Goal: Information Seeking & Learning: Learn about a topic

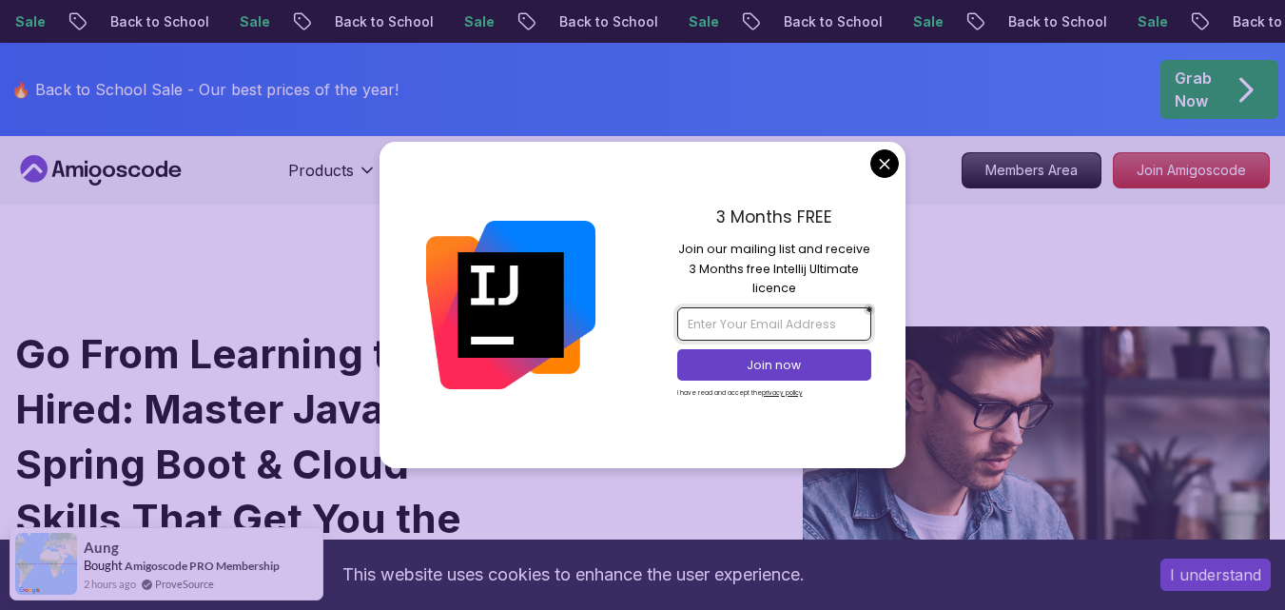
click at [762, 331] on input "email" at bounding box center [774, 323] width 194 height 32
type input "[EMAIL_ADDRESS][DOMAIN_NAME]"
click at [810, 372] on p "Join now" at bounding box center [774, 365] width 158 height 17
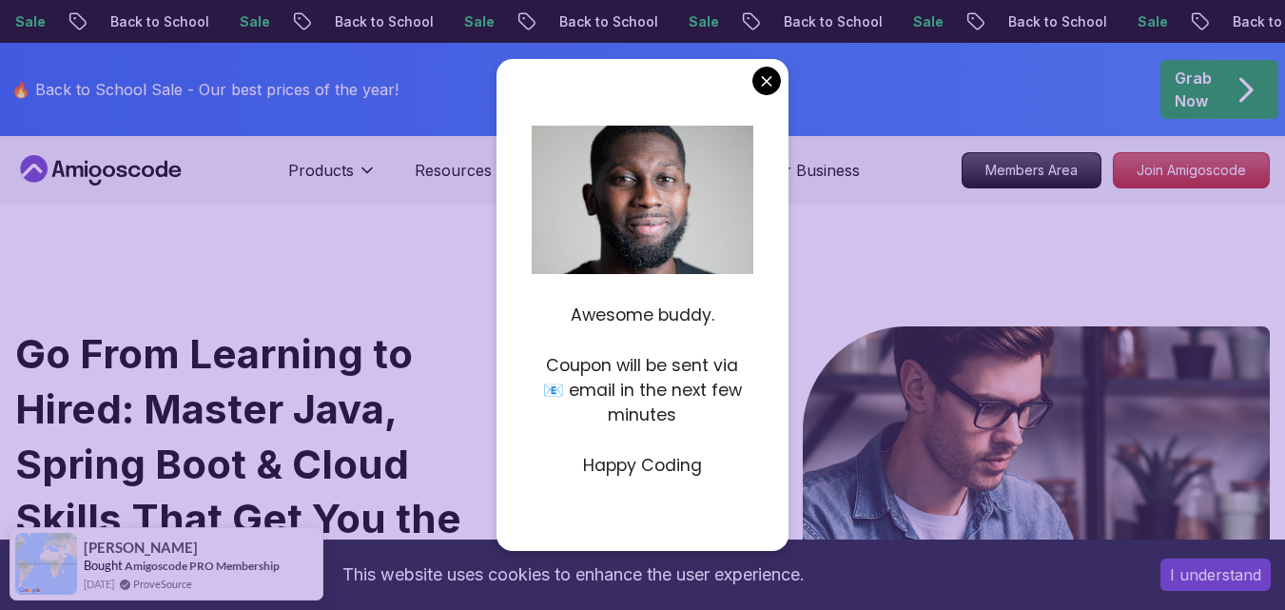
click at [765, 95] on div "Awesome buddy. Coupon will be sent via 📧 email in the next few minutes Happy Co…" at bounding box center [642, 304] width 291 height 491
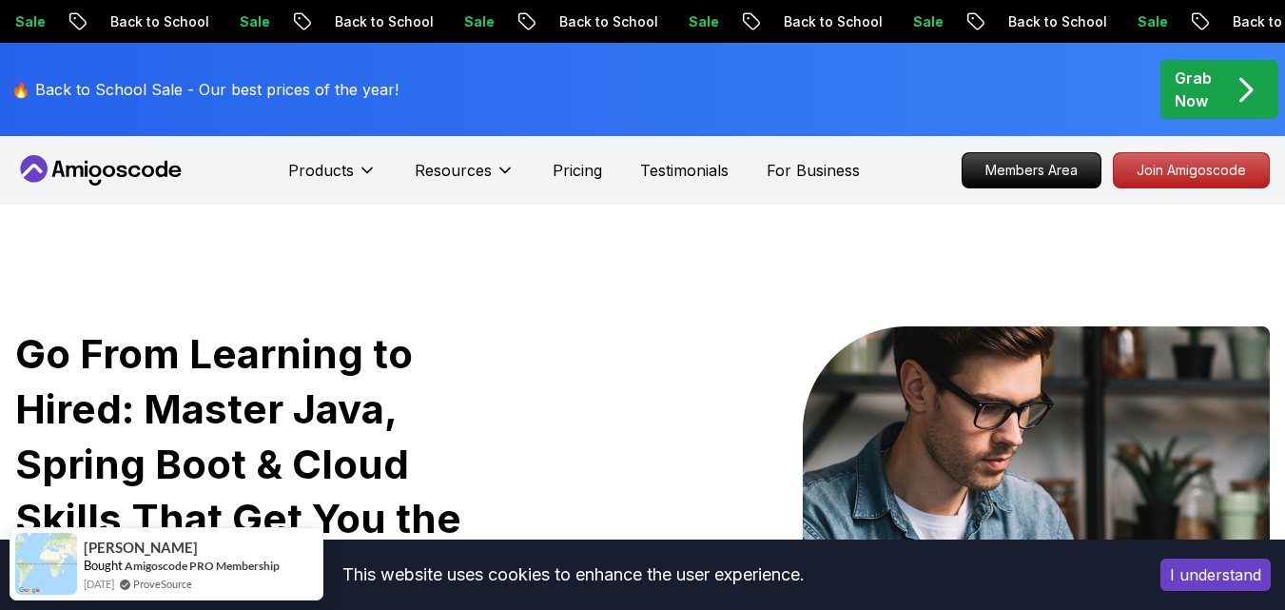
click at [1234, 186] on p "Join Amigoscode" at bounding box center [1191, 170] width 147 height 32
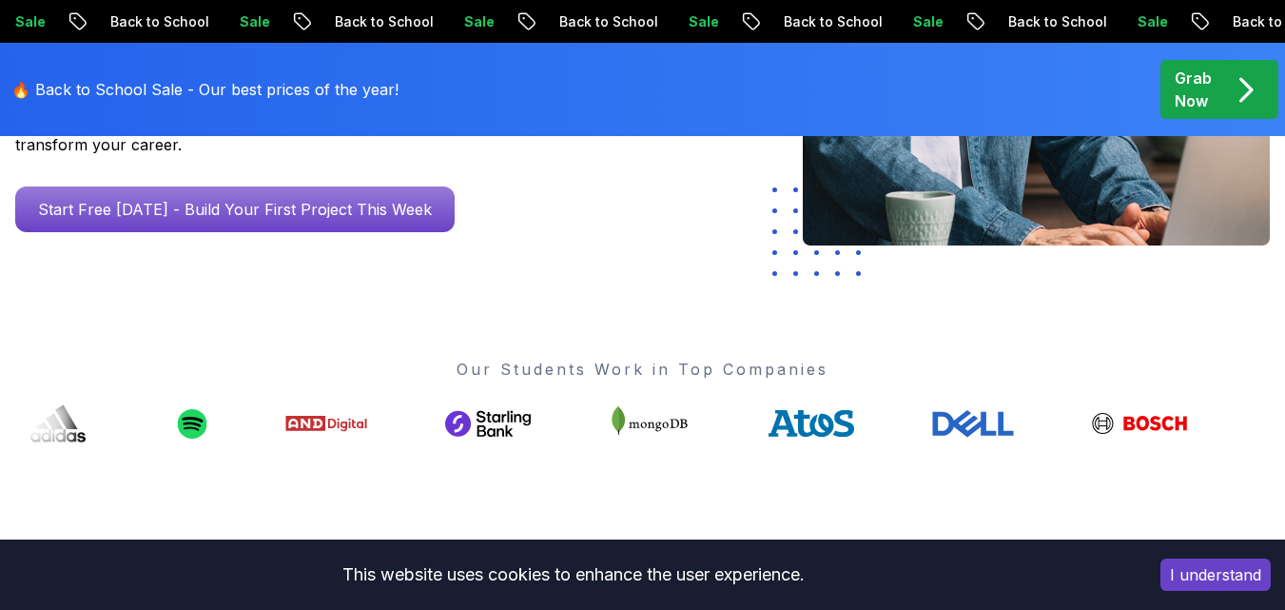
scroll to position [476, 0]
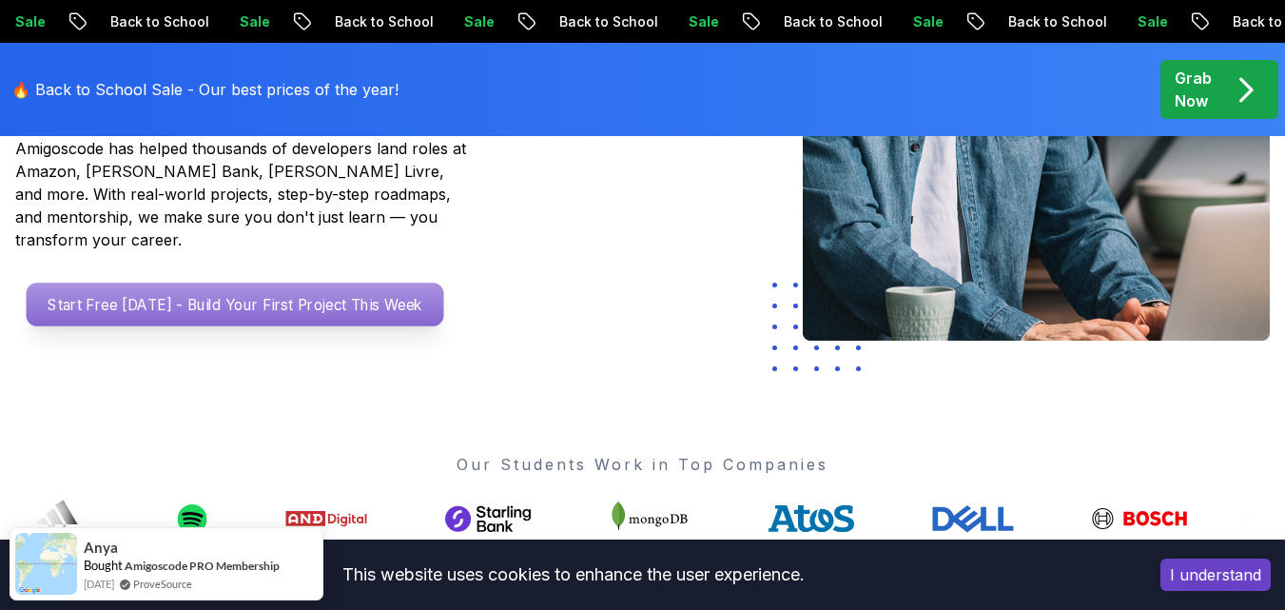
click at [262, 283] on p "Start Free [DATE] - Build Your First Project This Week" at bounding box center [236, 305] width 418 height 44
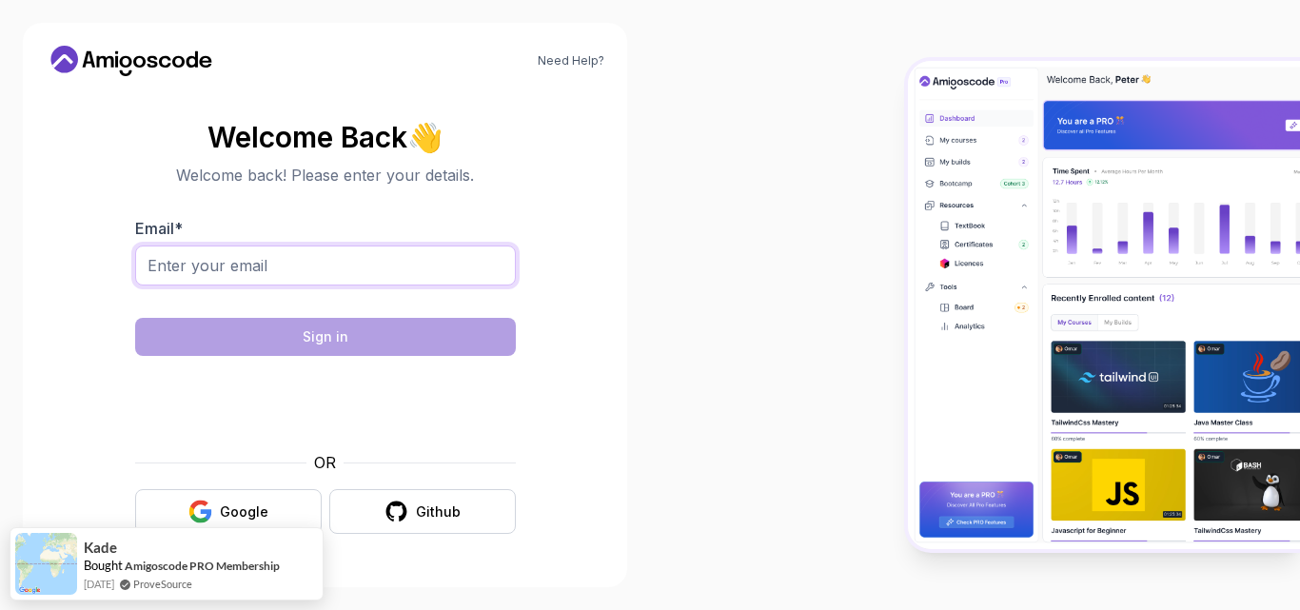
click at [390, 266] on input "Email *" at bounding box center [325, 265] width 381 height 40
type input "[EMAIL_ADDRESS][DOMAIN_NAME]"
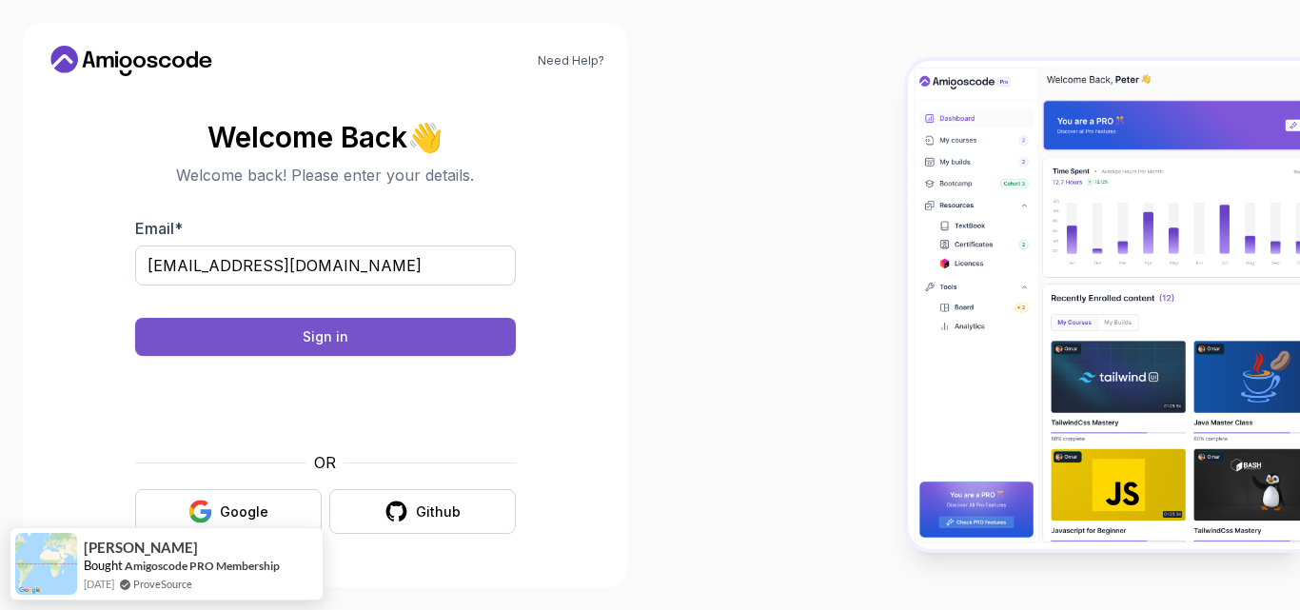
click at [326, 334] on div "Sign in" at bounding box center [326, 336] width 46 height 19
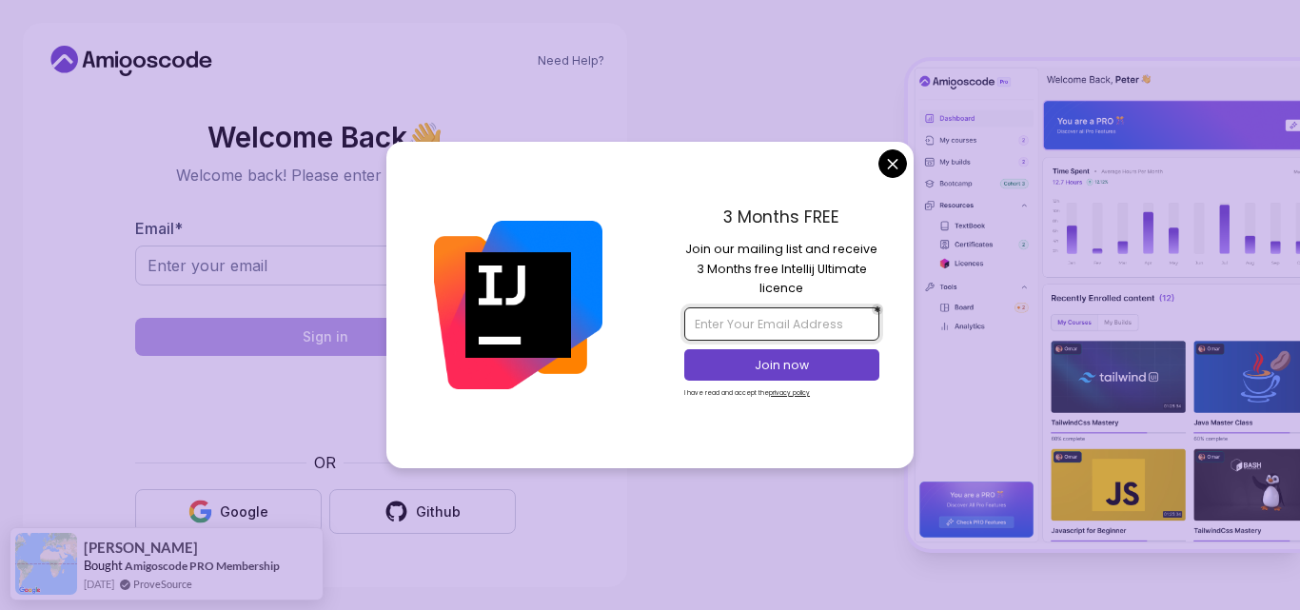
click at [824, 329] on input "email" at bounding box center [781, 323] width 194 height 32
type input "[EMAIL_ADDRESS][DOMAIN_NAME]"
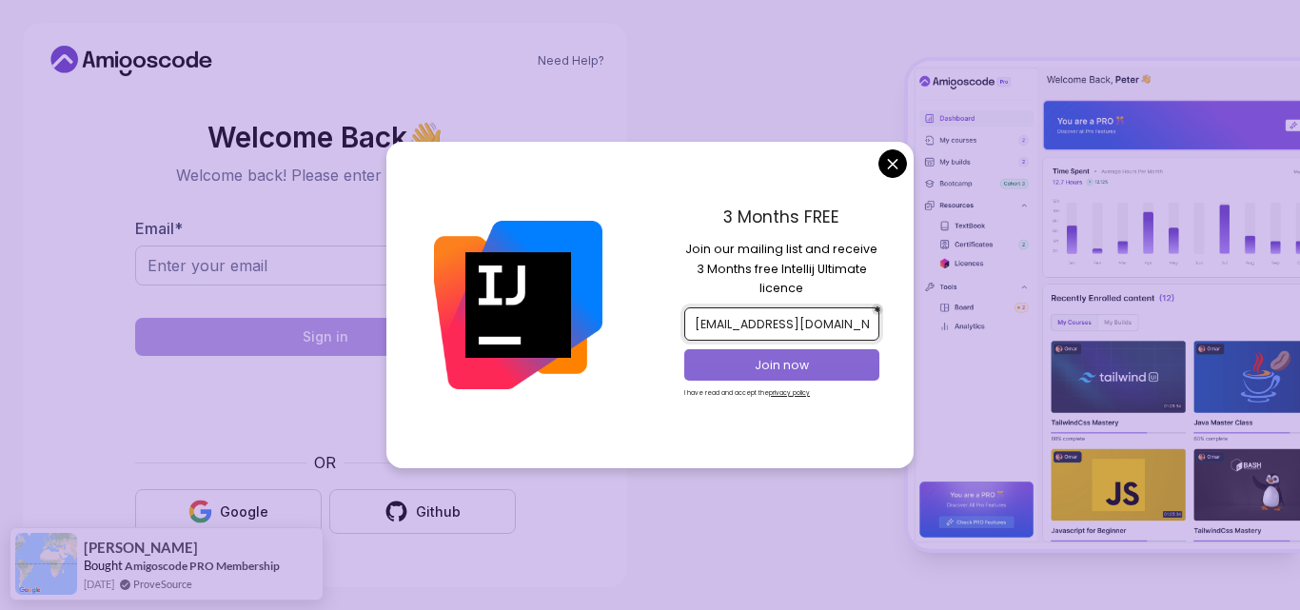
click at [806, 357] on p "Join now" at bounding box center [782, 365] width 158 height 17
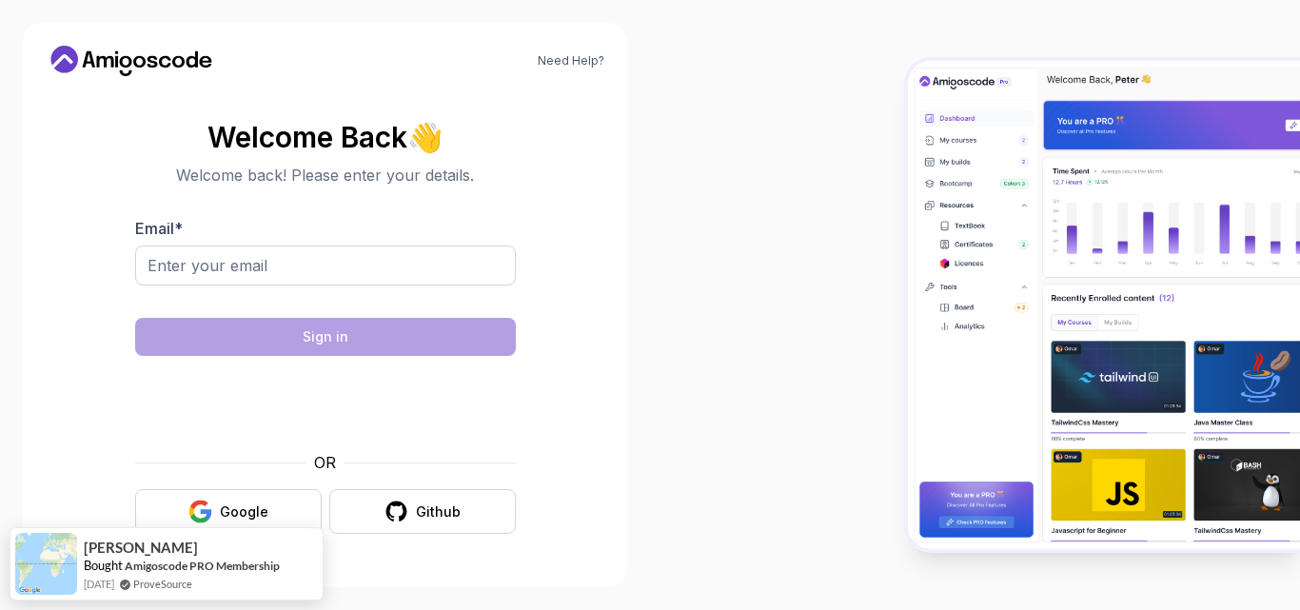
click at [784, 79] on body "Need Help? Welcome Back 👋 Welcome back! Please enter your details. Email * Sign…" at bounding box center [650, 305] width 1300 height 610
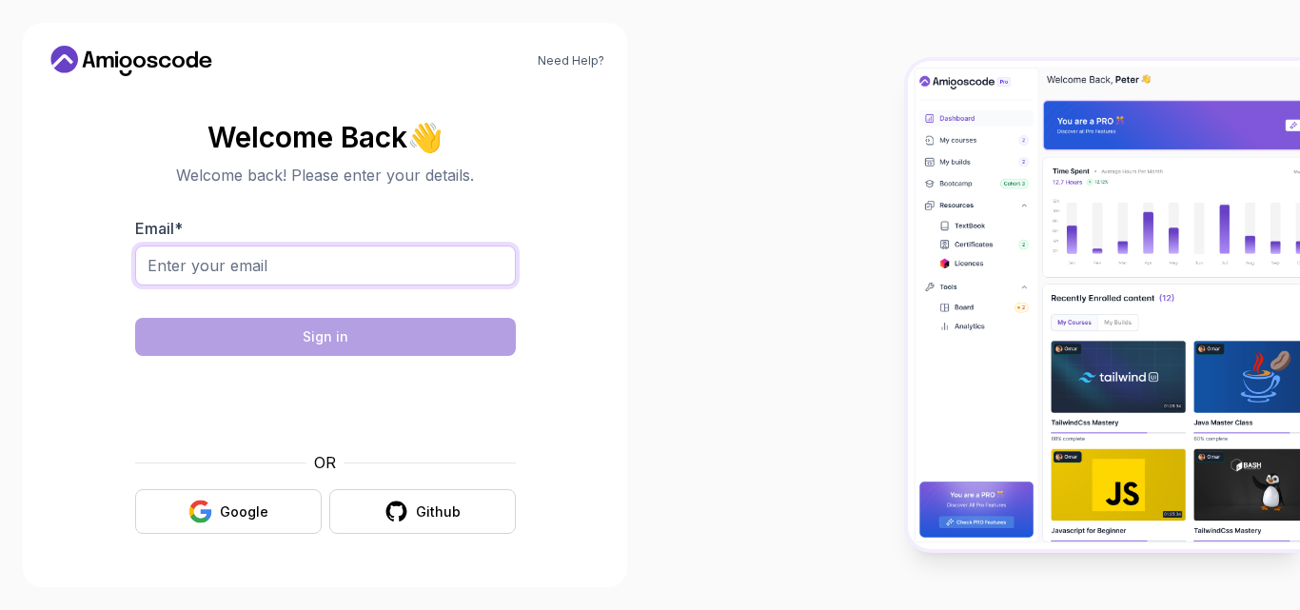
click at [403, 271] on input "Email *" at bounding box center [325, 265] width 381 height 40
type input "akerorotaraoluwa@gmail.com"
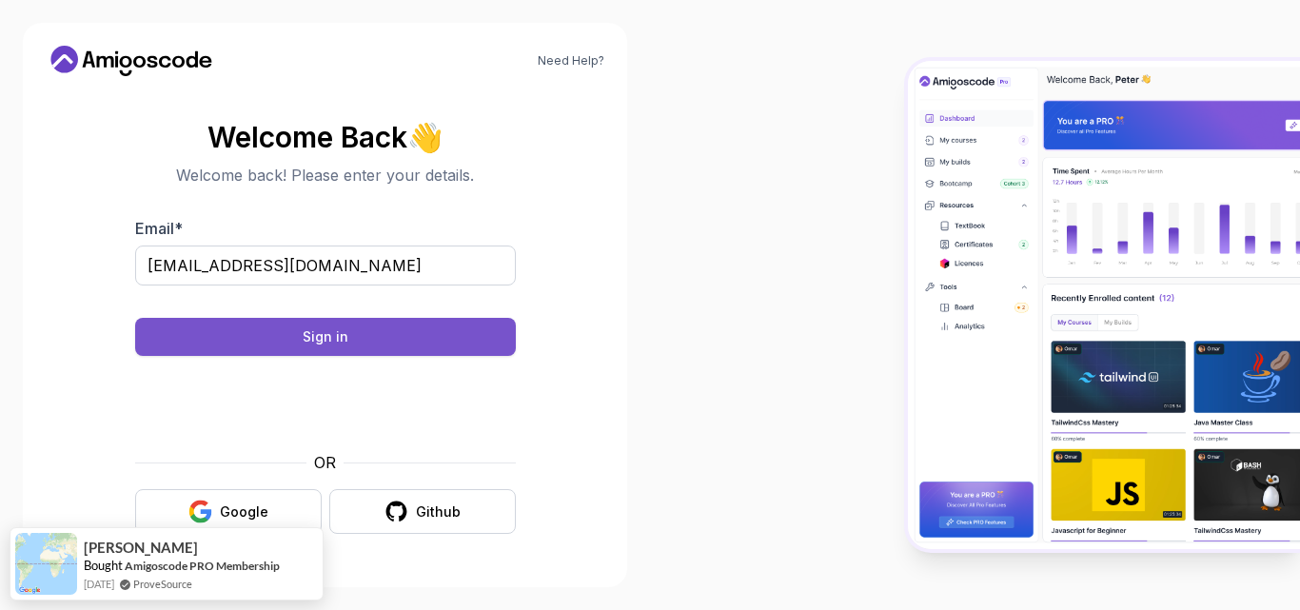
click at [200, 344] on button "Sign in" at bounding box center [325, 337] width 381 height 38
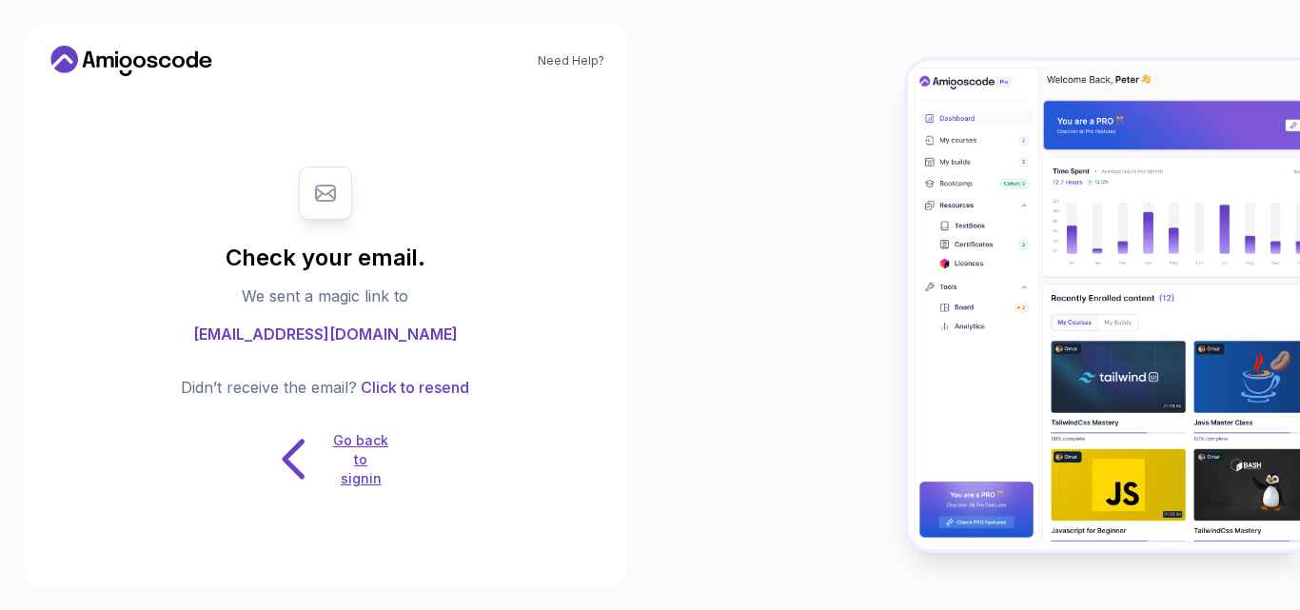
click at [336, 469] on p "Go back to signin" at bounding box center [360, 459] width 57 height 57
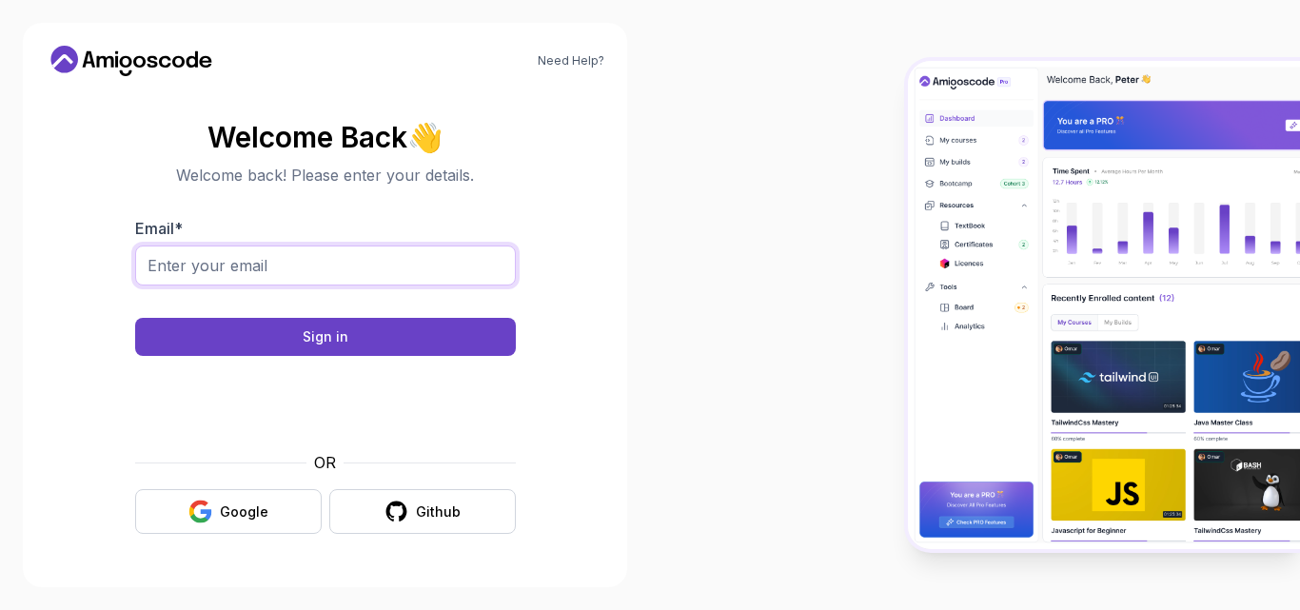
click at [353, 268] on input "Email *" at bounding box center [325, 265] width 381 height 40
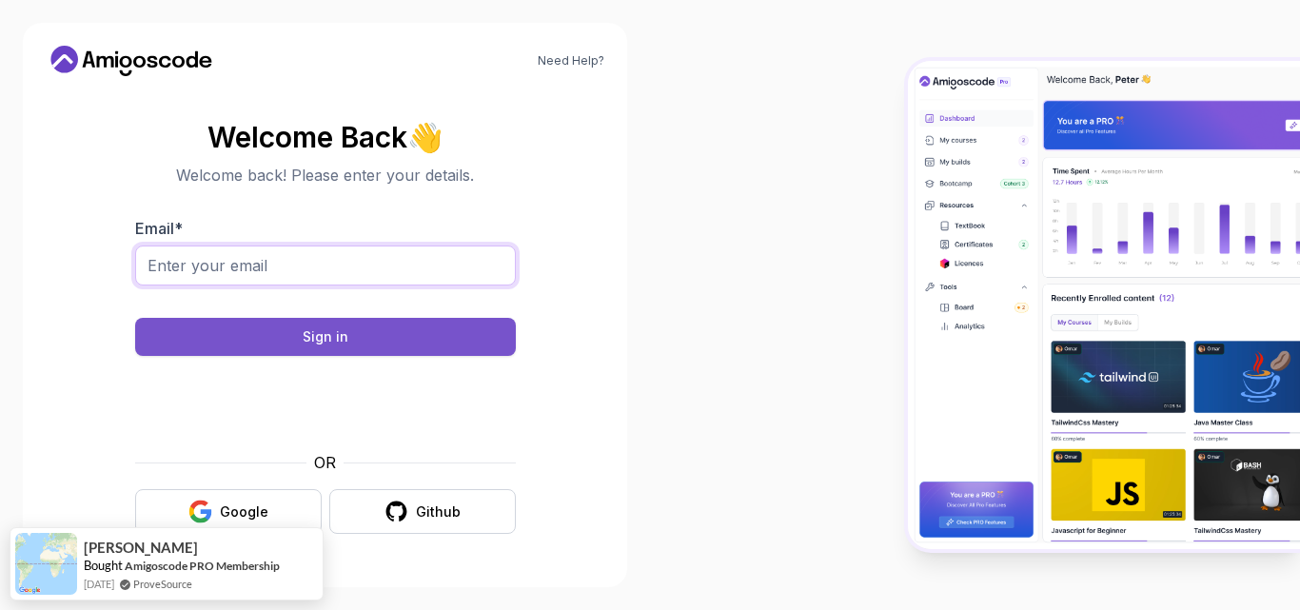
type input "akerorotaraoluwa@gmail.com"
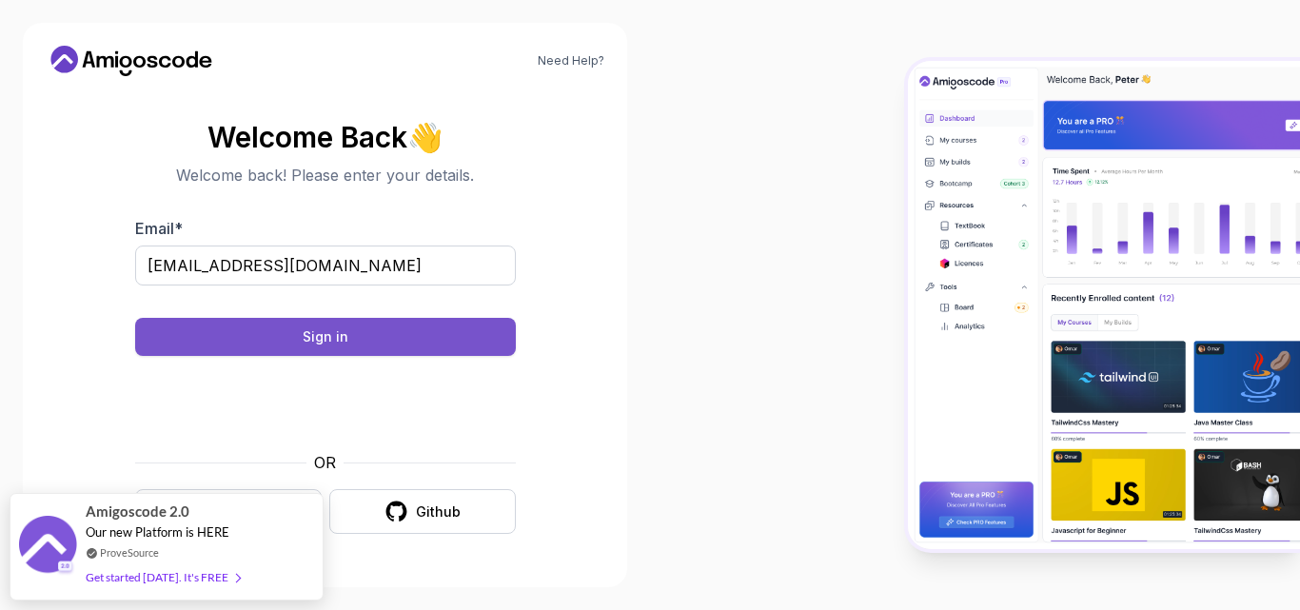
click at [285, 342] on button "Sign in" at bounding box center [325, 337] width 381 height 38
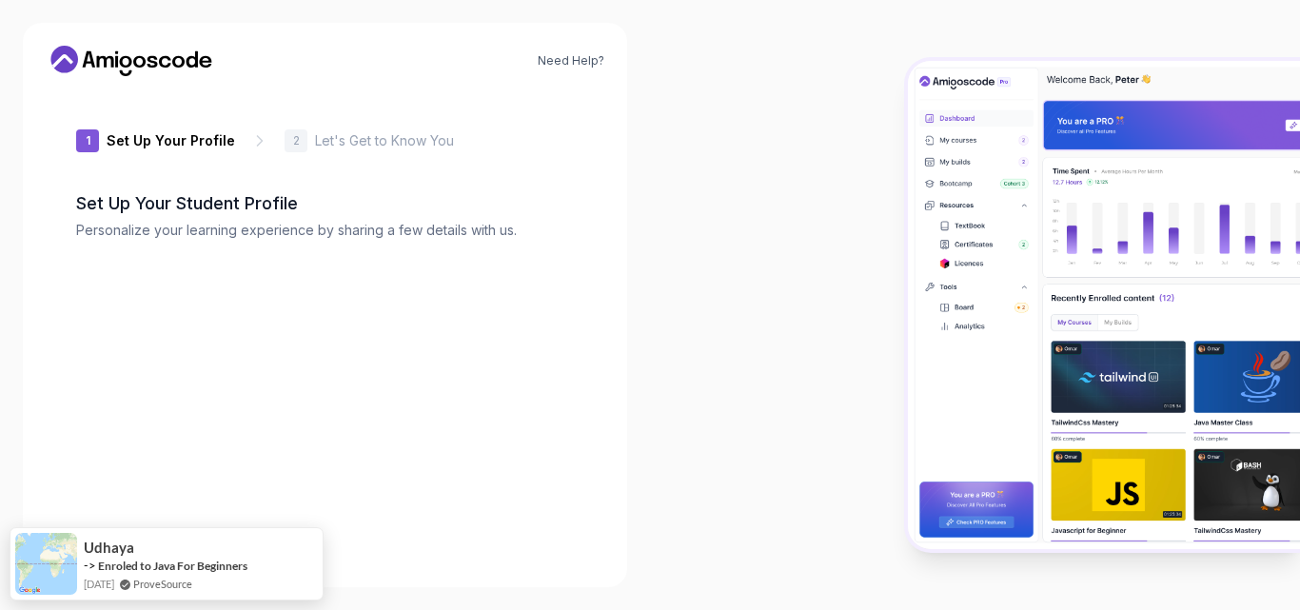
type input "mightyjaguara0504"
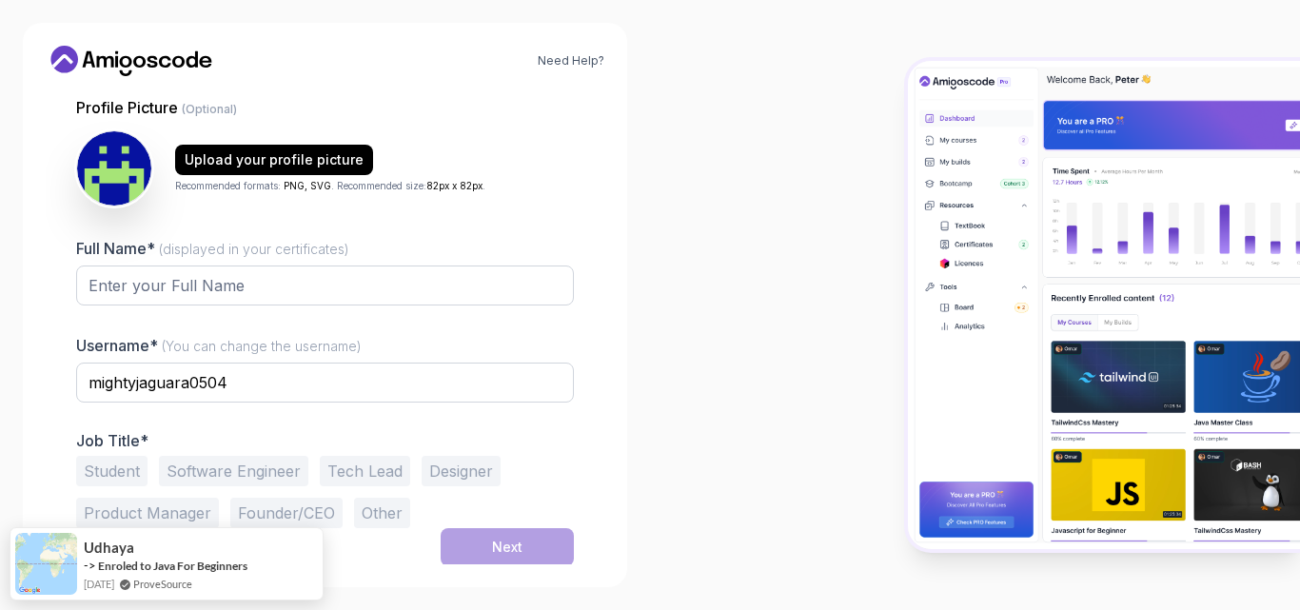
scroll to position [184, 0]
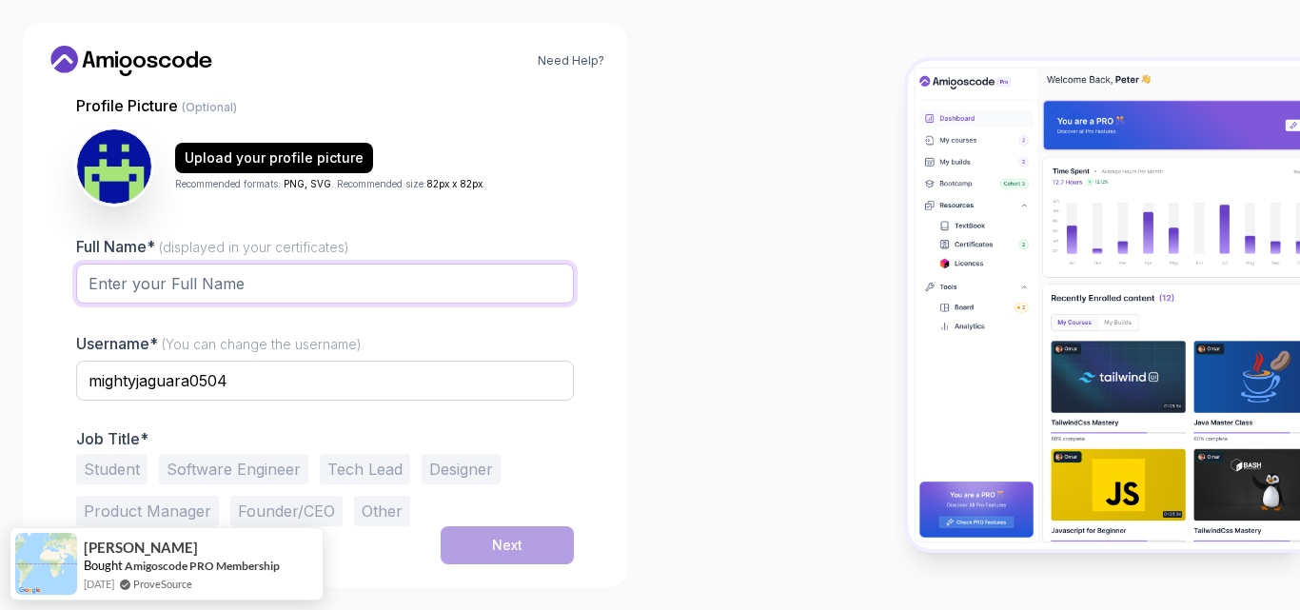
drag, startPoint x: 515, startPoint y: 286, endPoint x: 485, endPoint y: 289, distance: 29.6
click at [515, 286] on input "Full Name* (displayed in your certificates)" at bounding box center [325, 284] width 498 height 40
type input "akeroro taraoluwa kehinde"
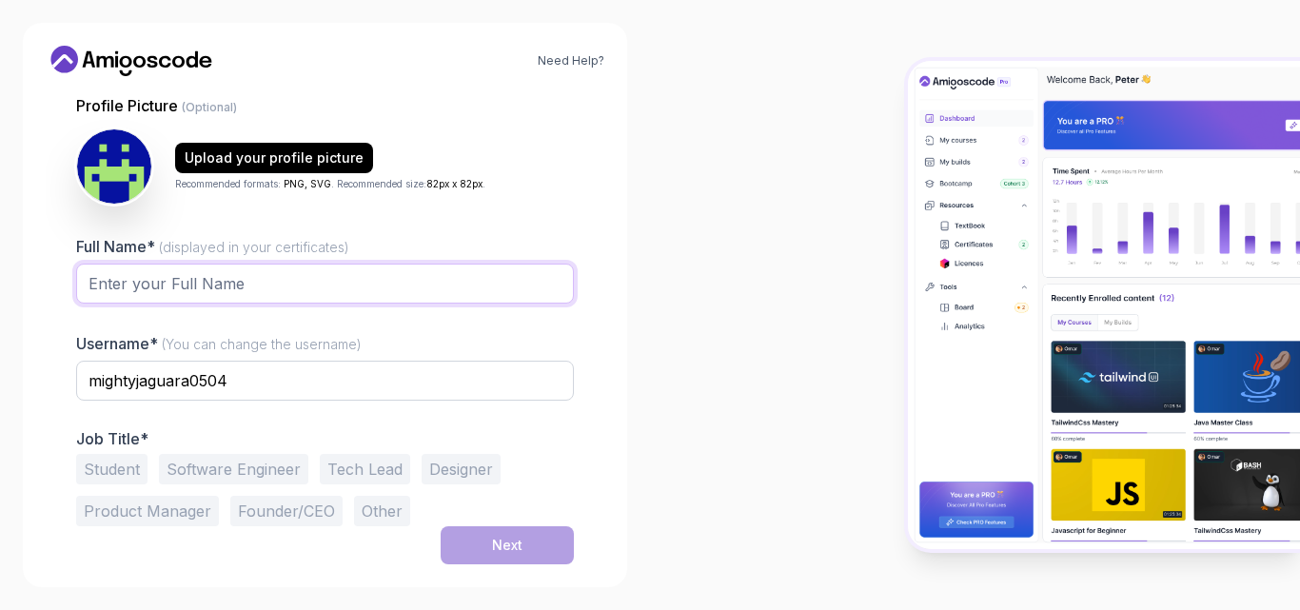
paste input "akeroro taraoluwa kehinde"
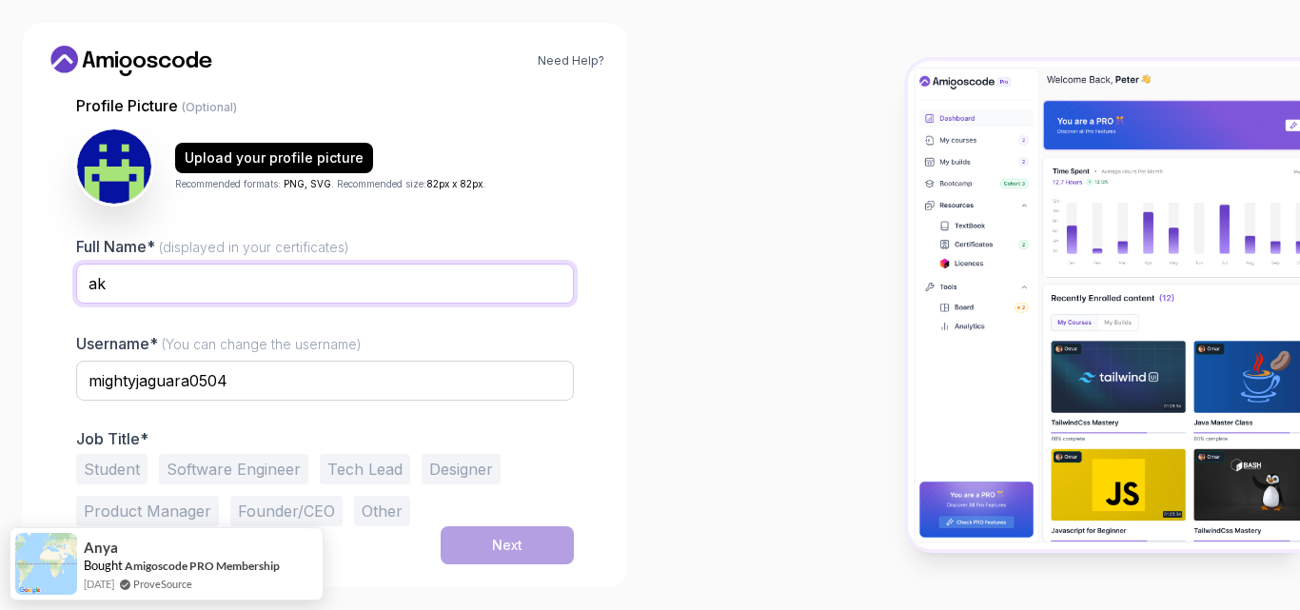
type input "a"
type input "AKERORO TARAOLUWA KEHINDE"
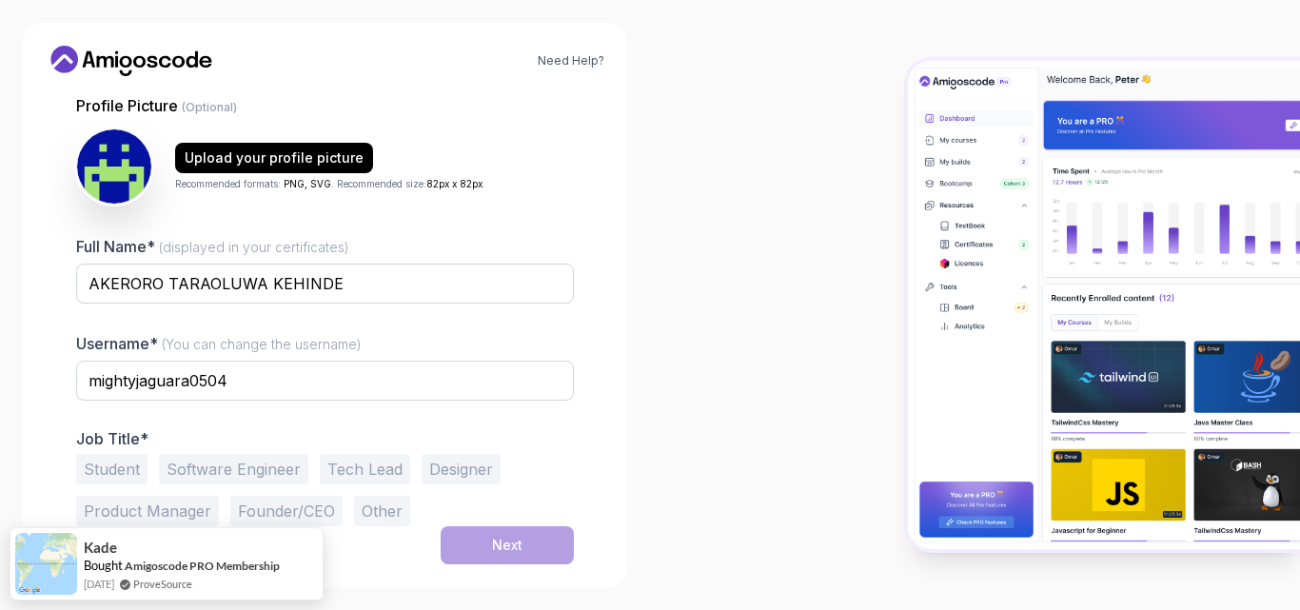
click at [127, 465] on button "Student" at bounding box center [111, 469] width 71 height 30
click at [548, 538] on button "Next" at bounding box center [506, 545] width 133 height 38
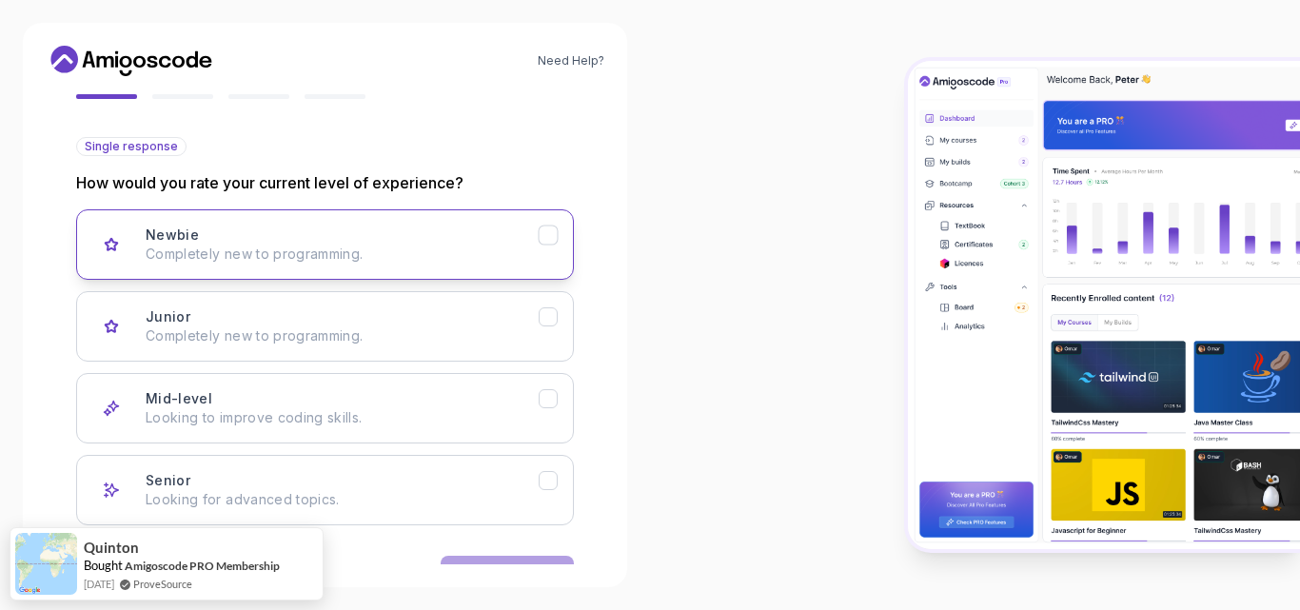
click at [538, 223] on button "Newbie Completely new to programming." at bounding box center [325, 244] width 498 height 70
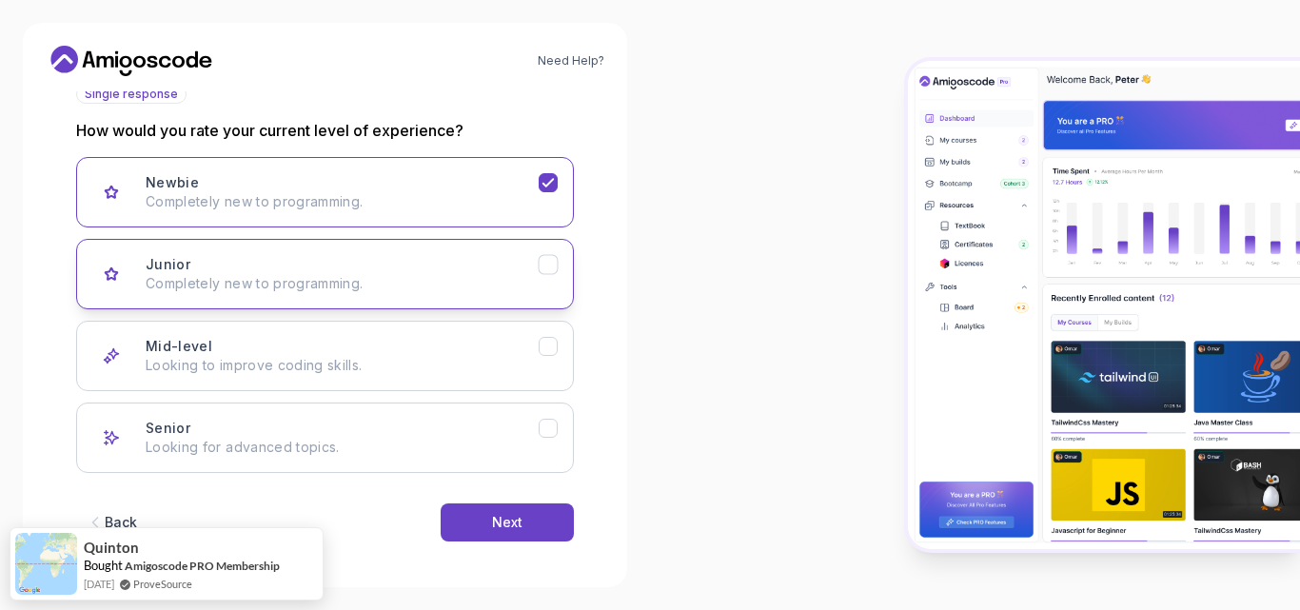
scroll to position [244, 0]
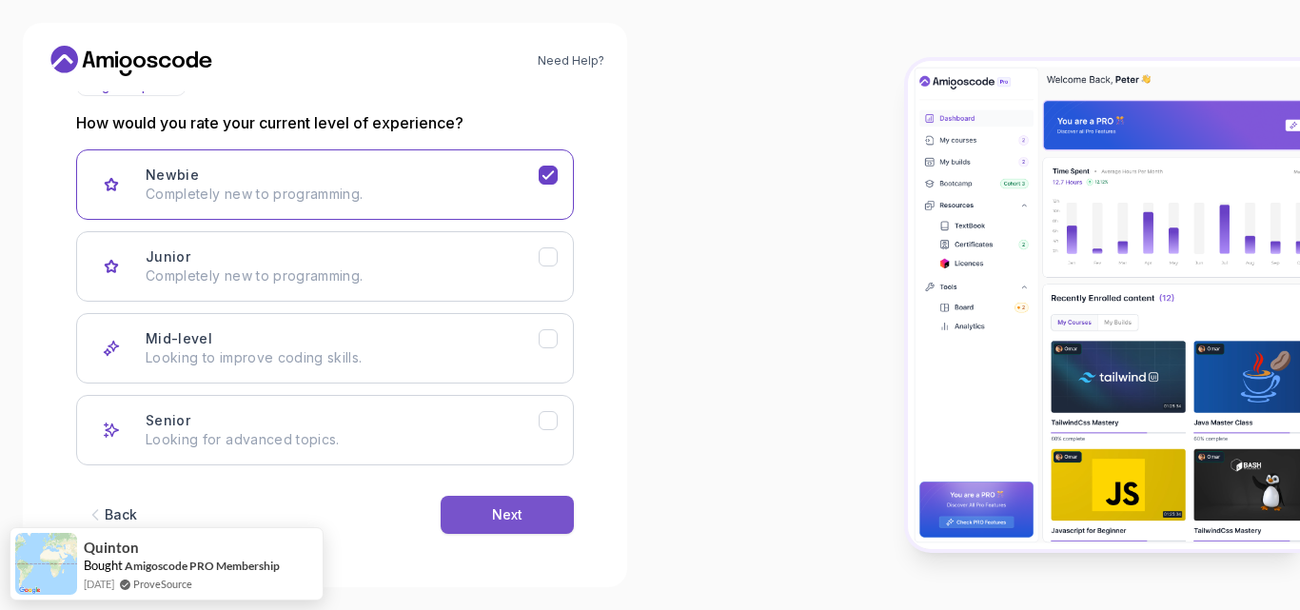
click at [550, 518] on button "Next" at bounding box center [506, 515] width 133 height 38
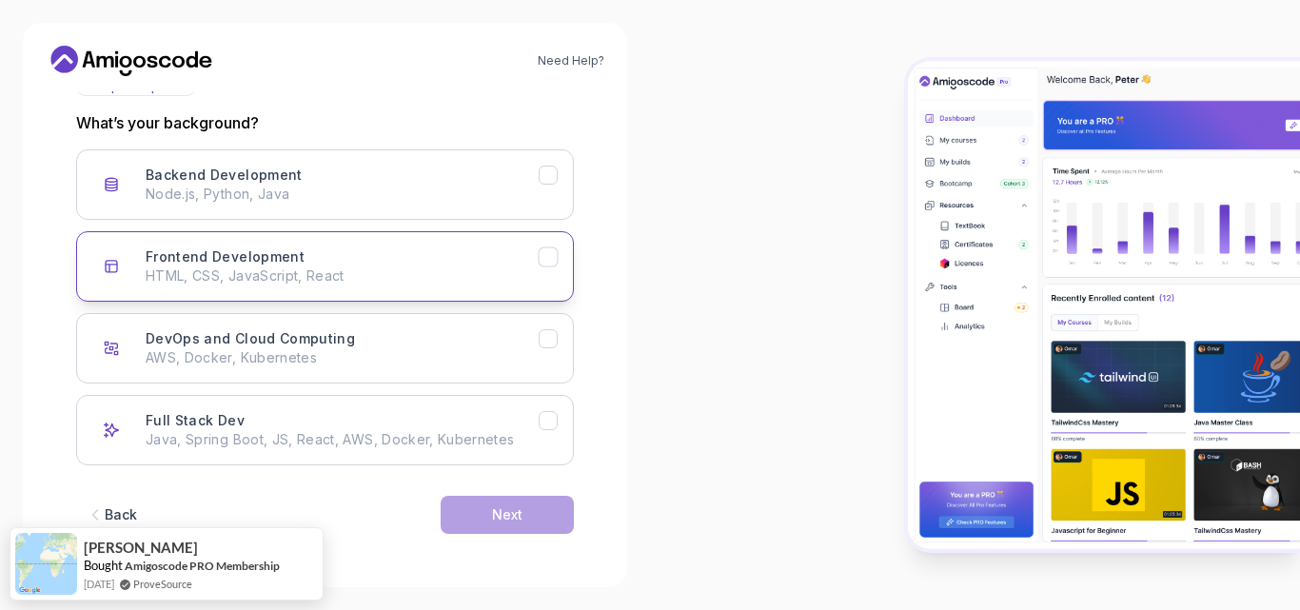
click at [534, 267] on p "HTML, CSS, JavaScript, React" at bounding box center [342, 275] width 393 height 19
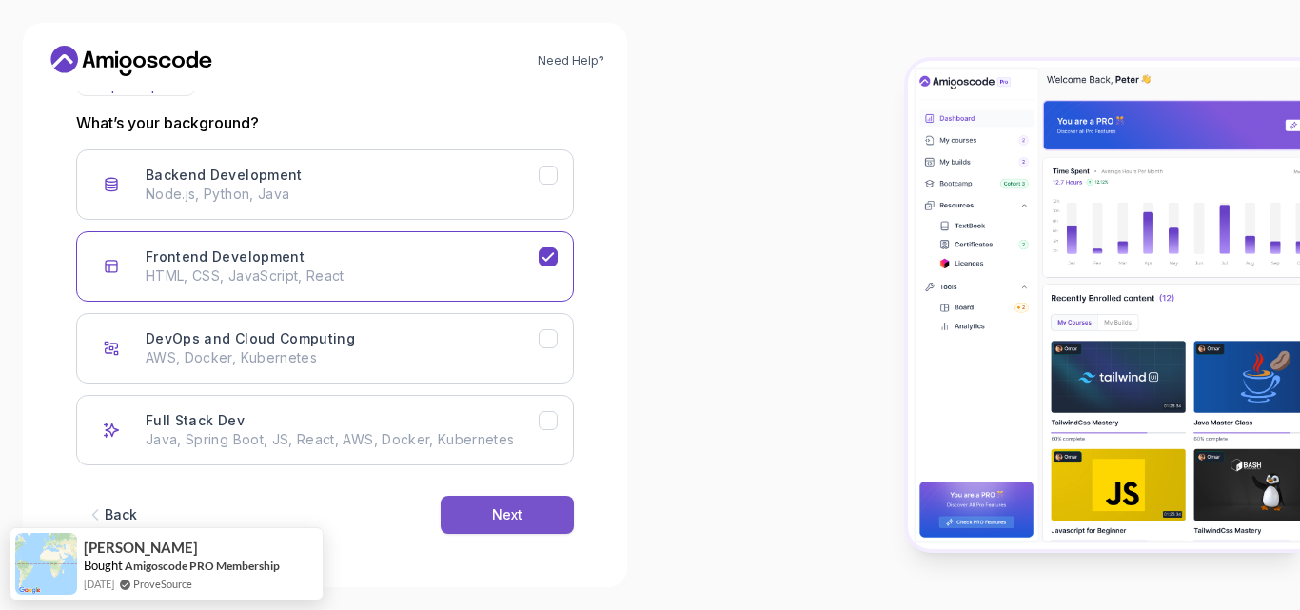
click at [502, 512] on div "Next" at bounding box center [507, 514] width 30 height 19
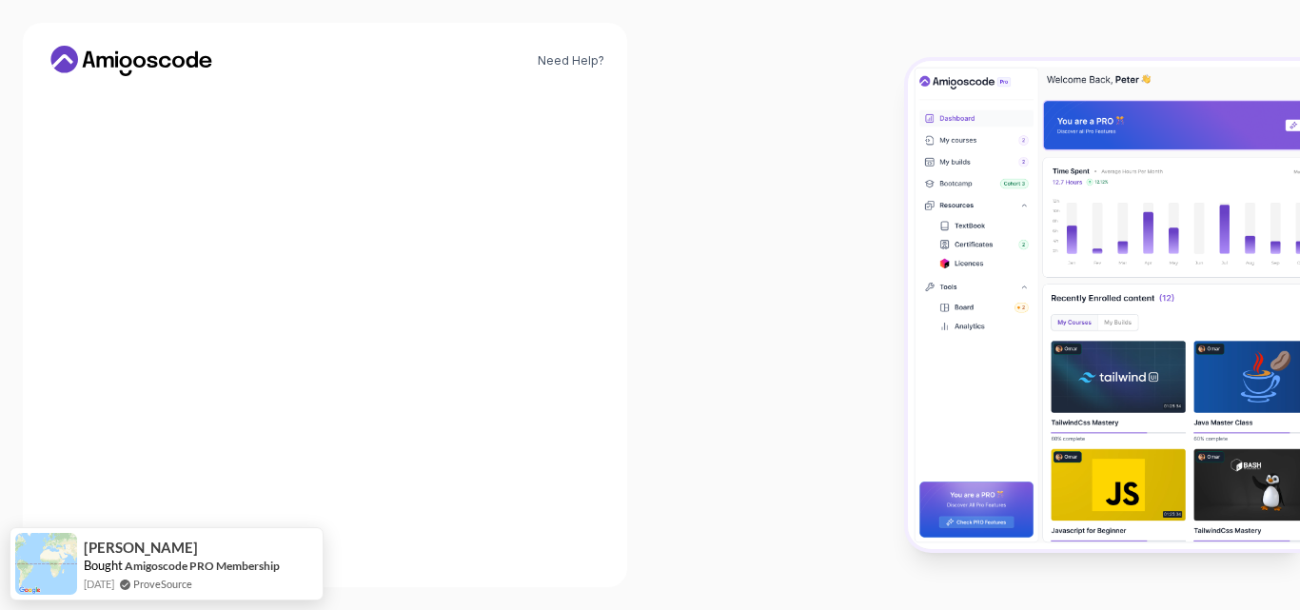
scroll to position [221, 0]
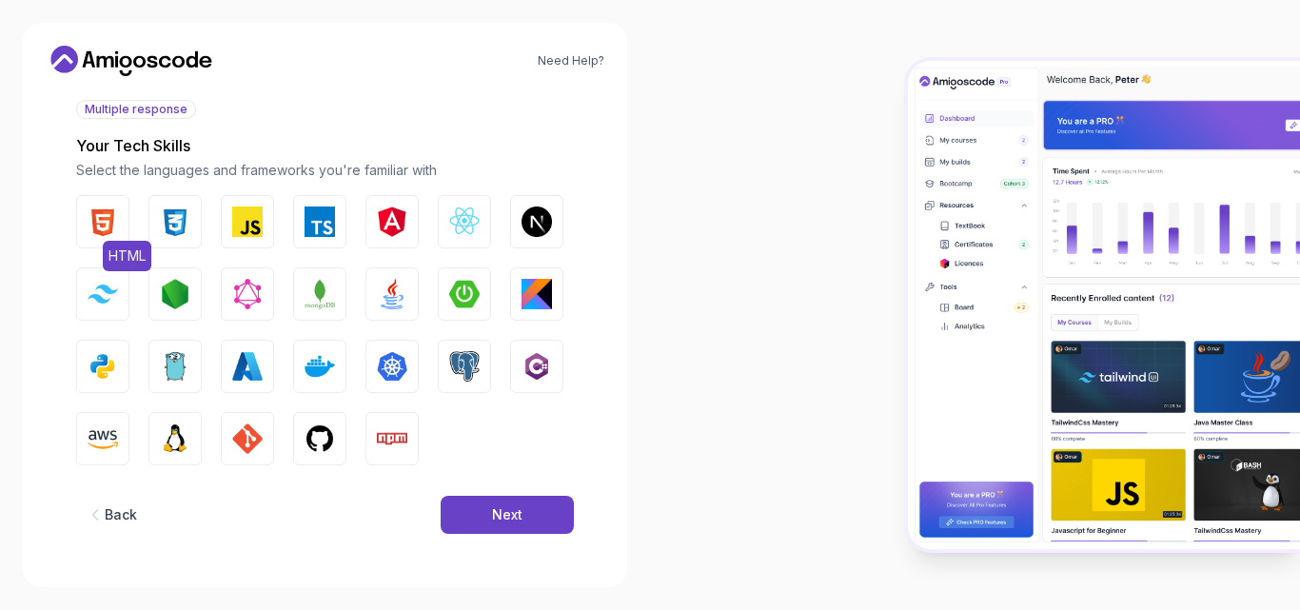
click at [106, 216] on img "button" at bounding box center [103, 221] width 30 height 30
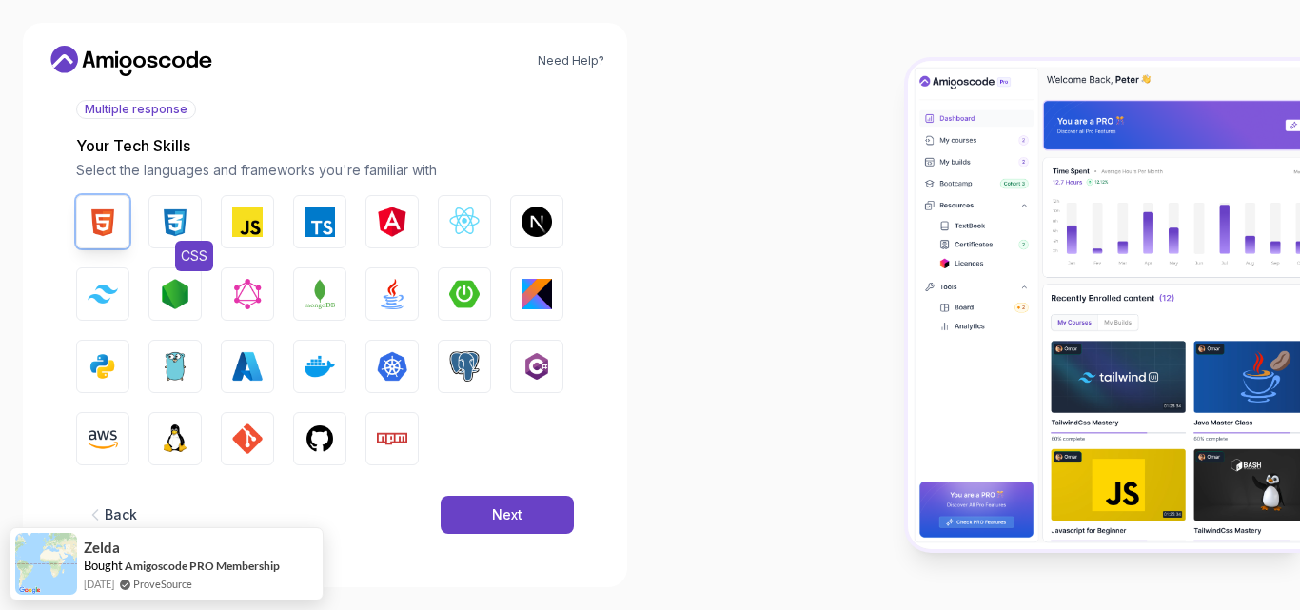
click at [197, 234] on button "CSS" at bounding box center [174, 221] width 53 height 53
click at [537, 514] on button "Next" at bounding box center [506, 515] width 133 height 38
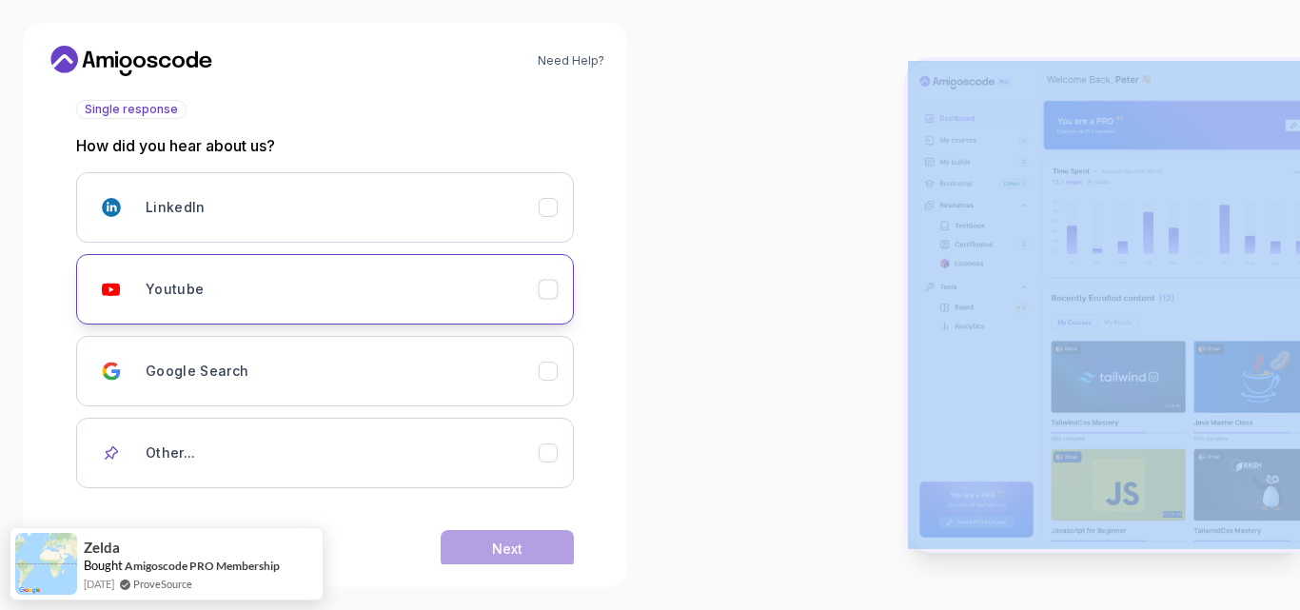
click at [472, 305] on div "Youtube" at bounding box center [342, 289] width 393 height 38
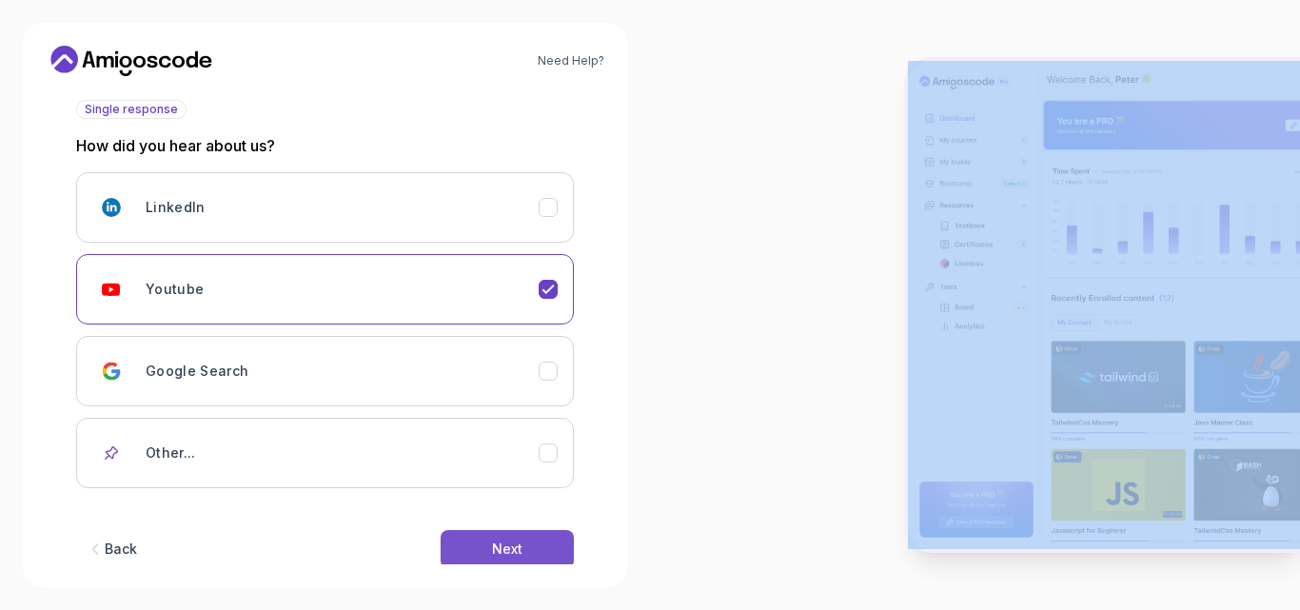
click at [518, 540] on div "Next" at bounding box center [507, 548] width 30 height 19
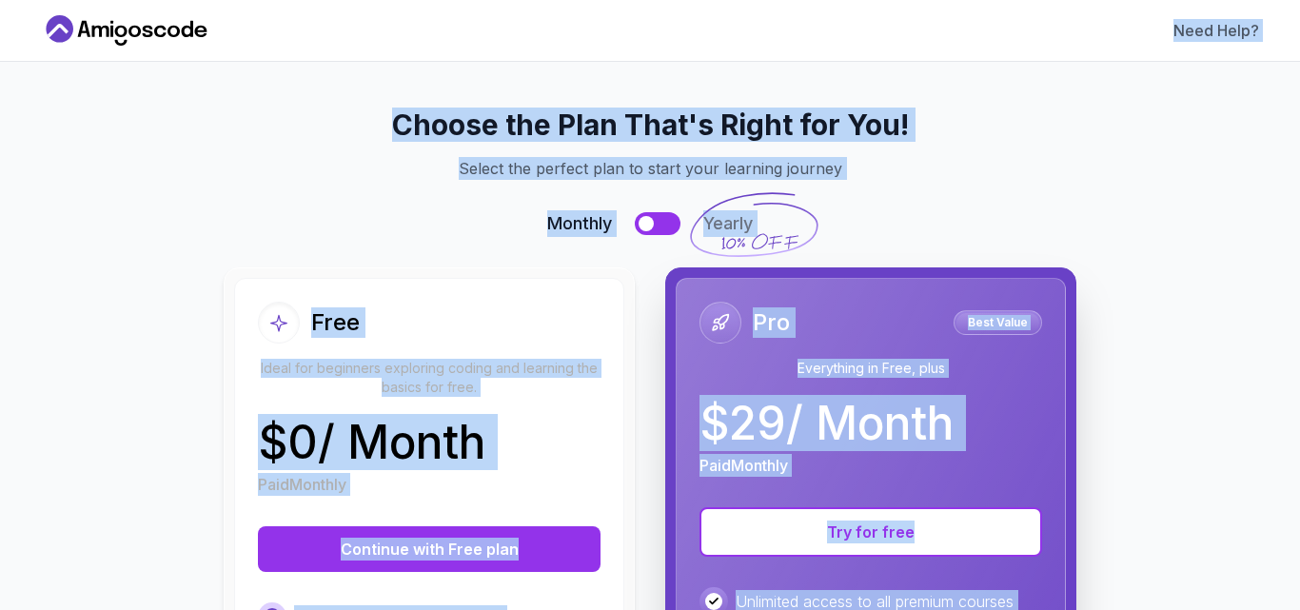
scroll to position [0, 0]
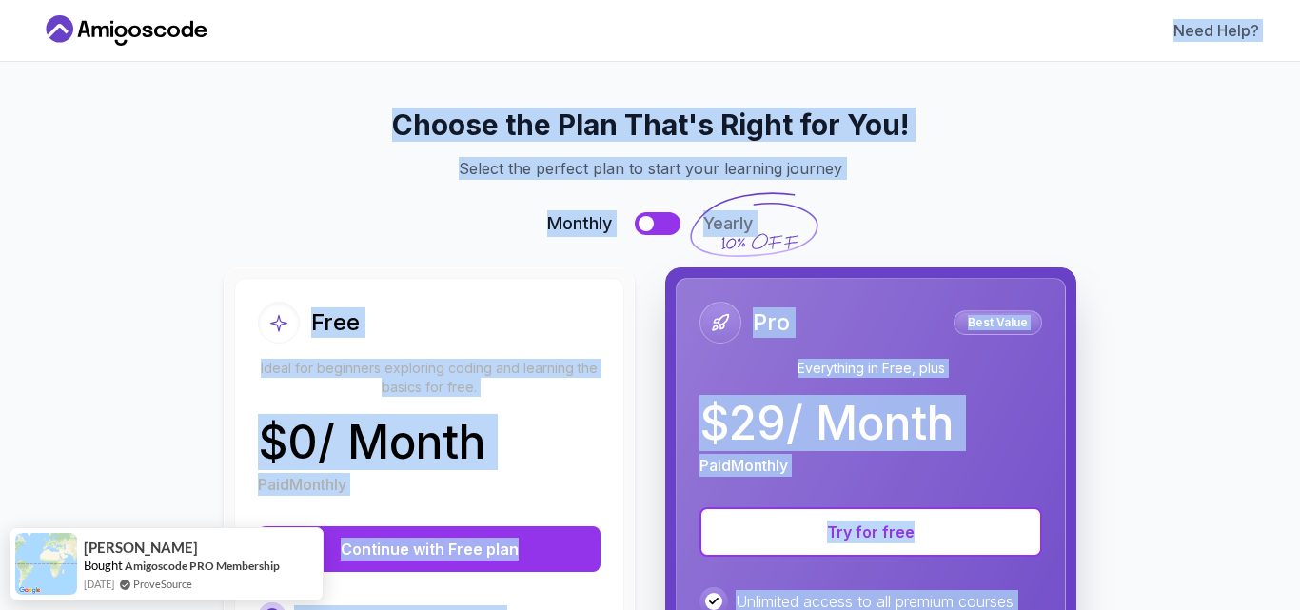
click at [370, 256] on div "Choose the Plan That's Right for You! Select the perfect plan to start your lea…" at bounding box center [650, 584] width 1172 height 953
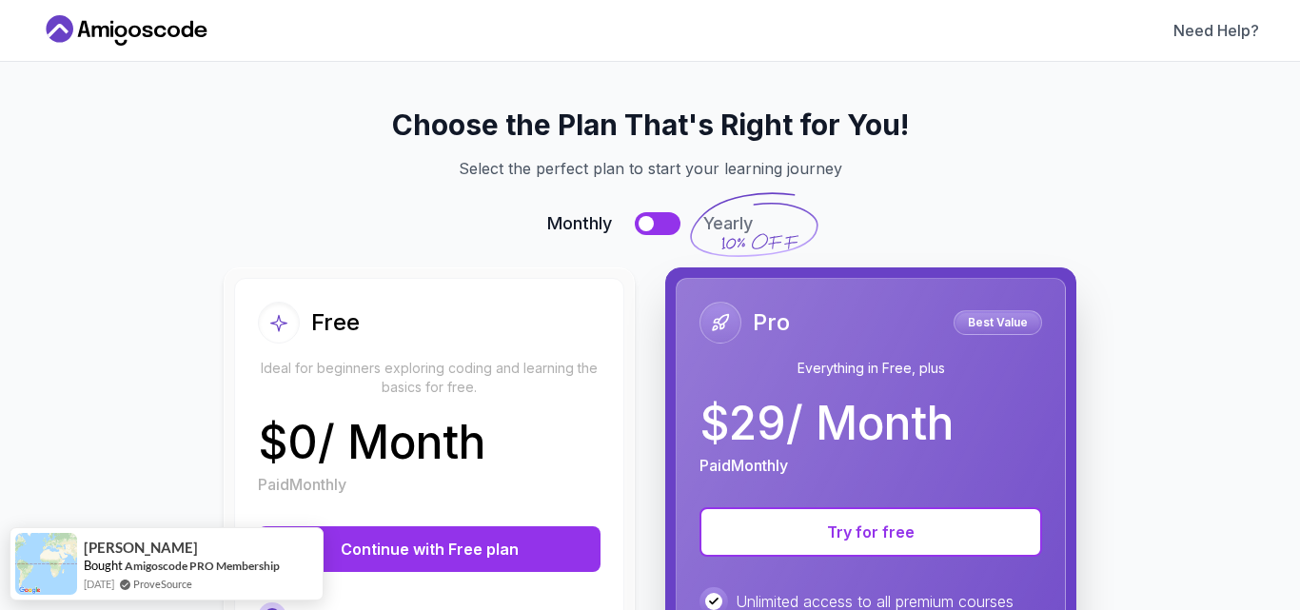
click at [523, 402] on div "Free Ideal for beginners exploring coding and learning the basics for free. $ 0…" at bounding box center [429, 399] width 342 height 194
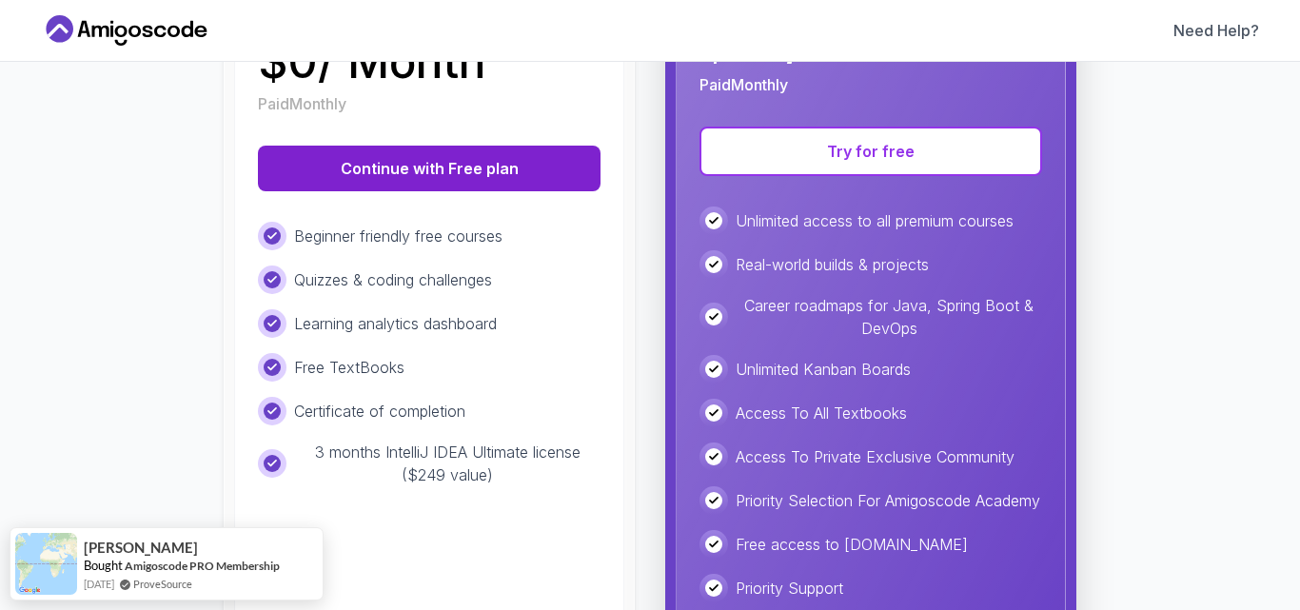
scroll to position [285, 0]
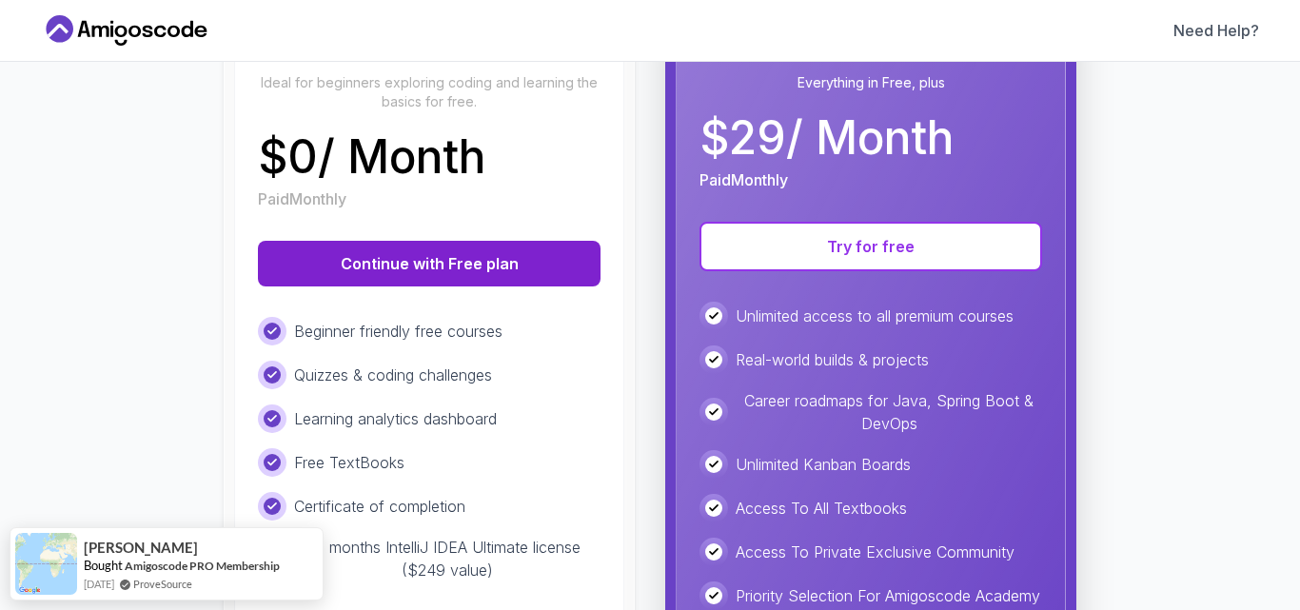
click at [455, 257] on button "Continue with Free plan" at bounding box center [429, 264] width 342 height 46
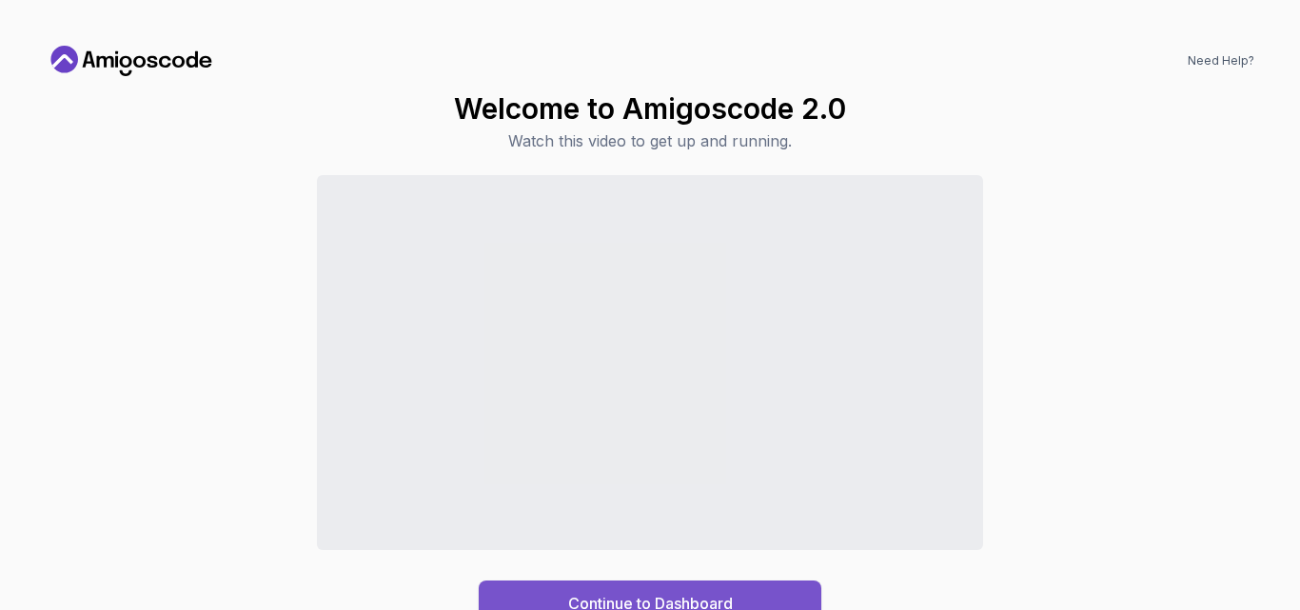
click at [661, 585] on button "Continue to Dashboard" at bounding box center [650, 603] width 342 height 46
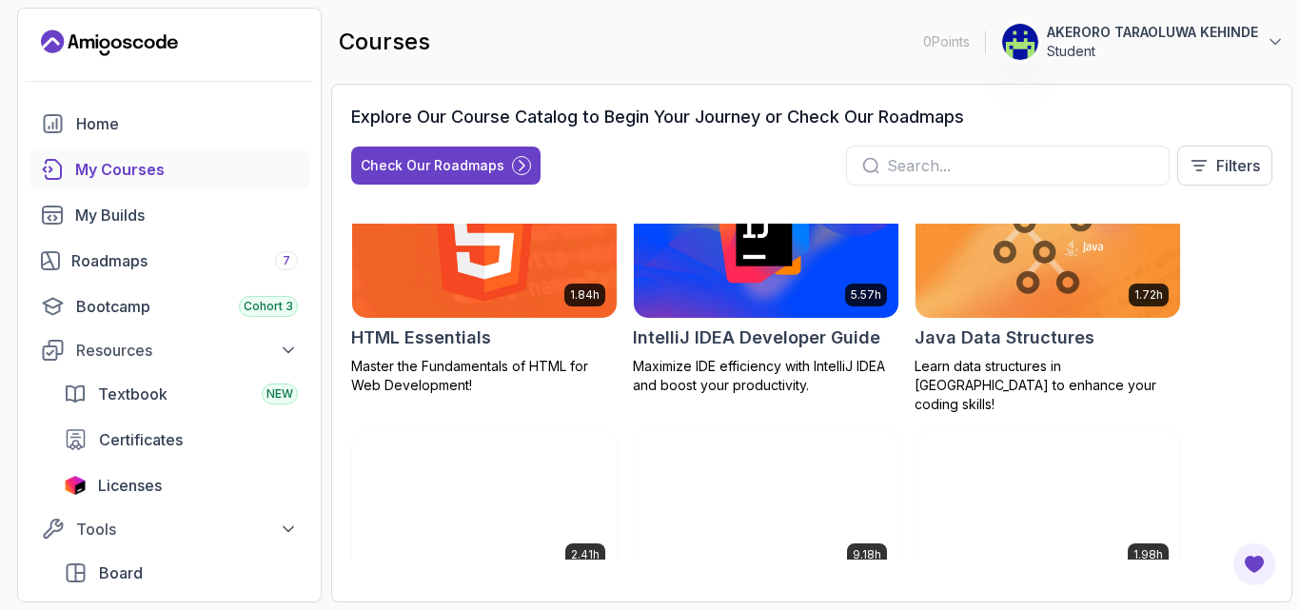
scroll to position [1142, 0]
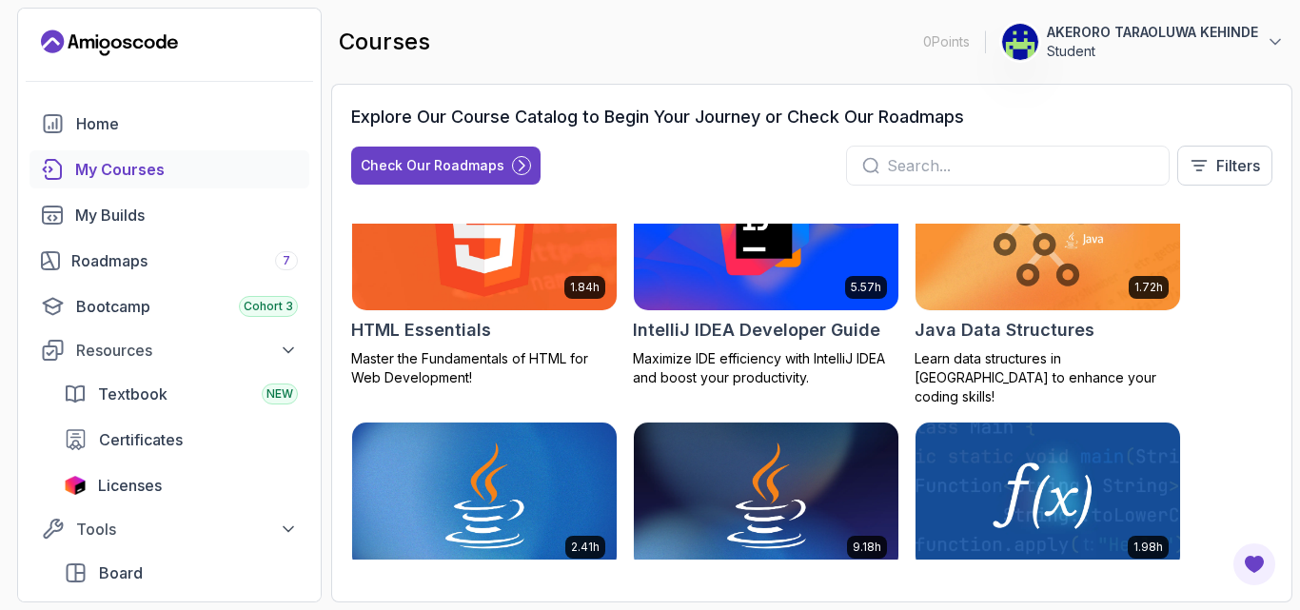
click at [390, 236] on img at bounding box center [484, 235] width 278 height 155
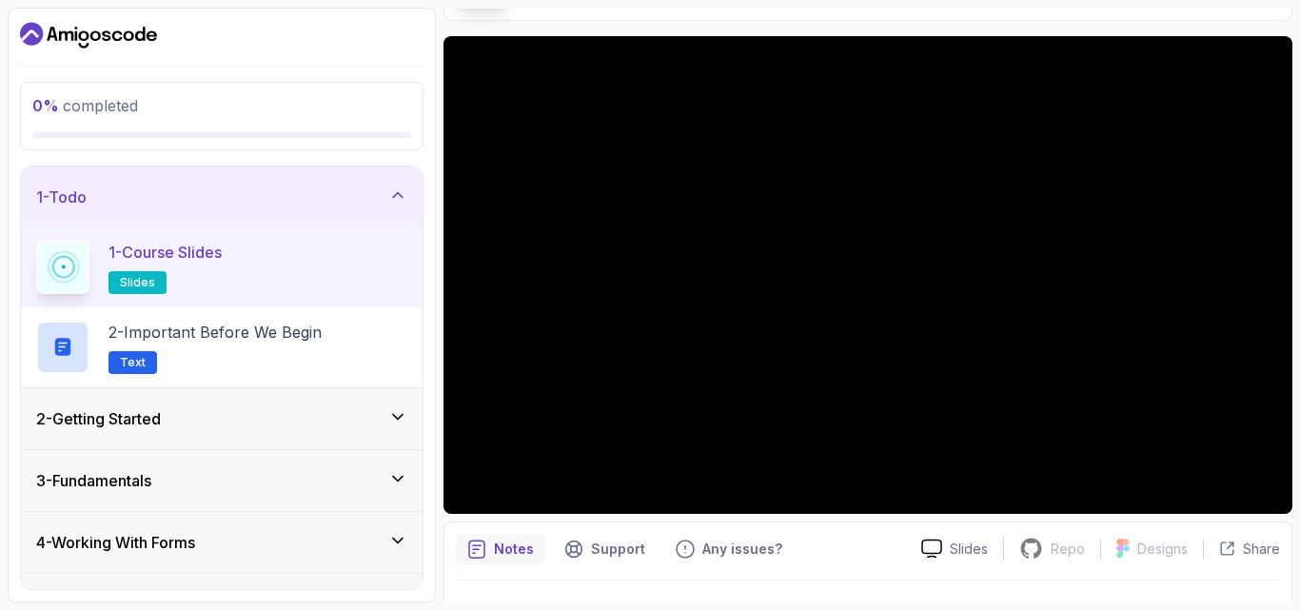
scroll to position [139, 0]
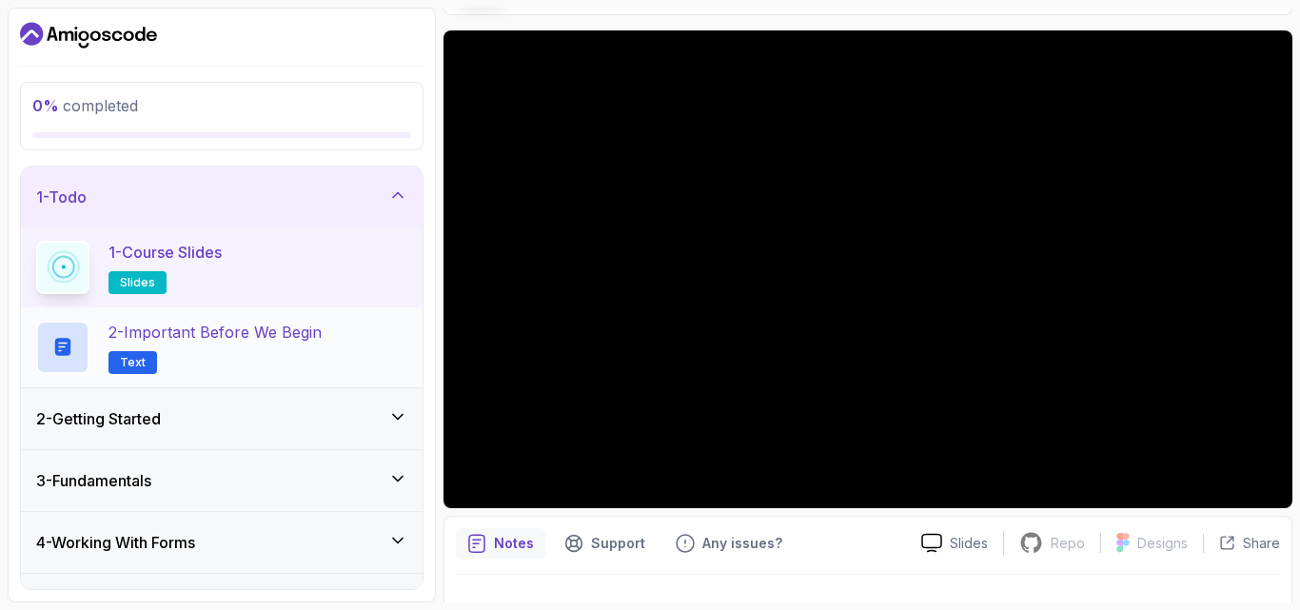
click at [248, 354] on h2 "2 - Important Before We Begin Text" at bounding box center [214, 347] width 213 height 53
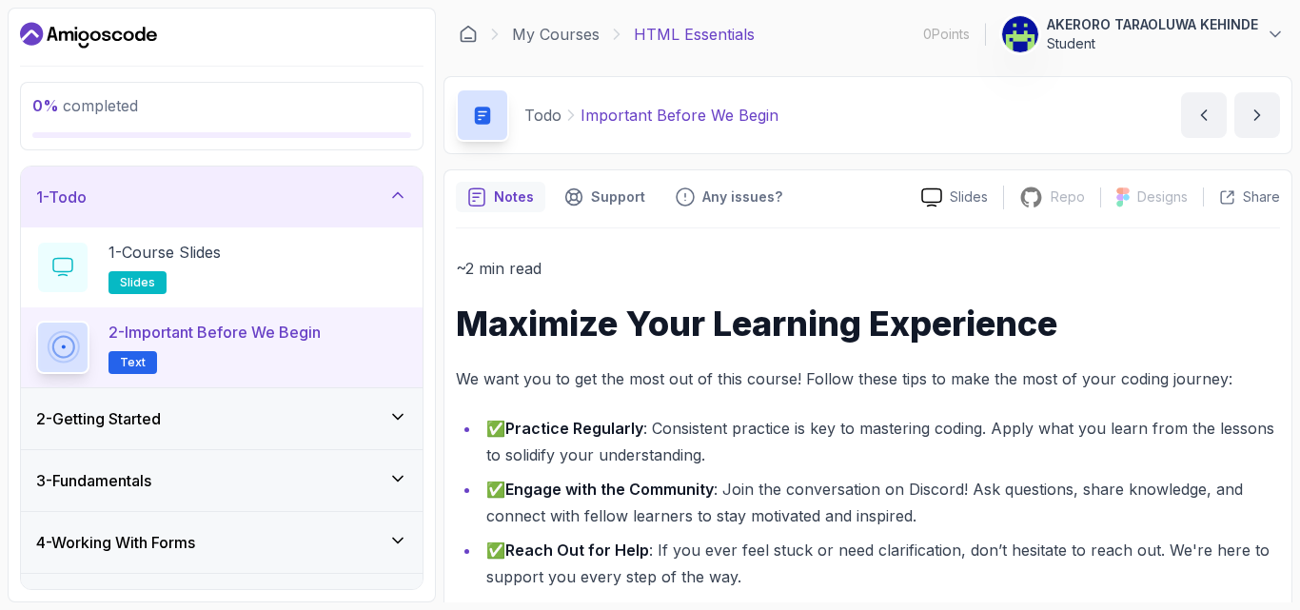
click at [412, 431] on div "2 - Getting Started" at bounding box center [221, 418] width 401 height 61
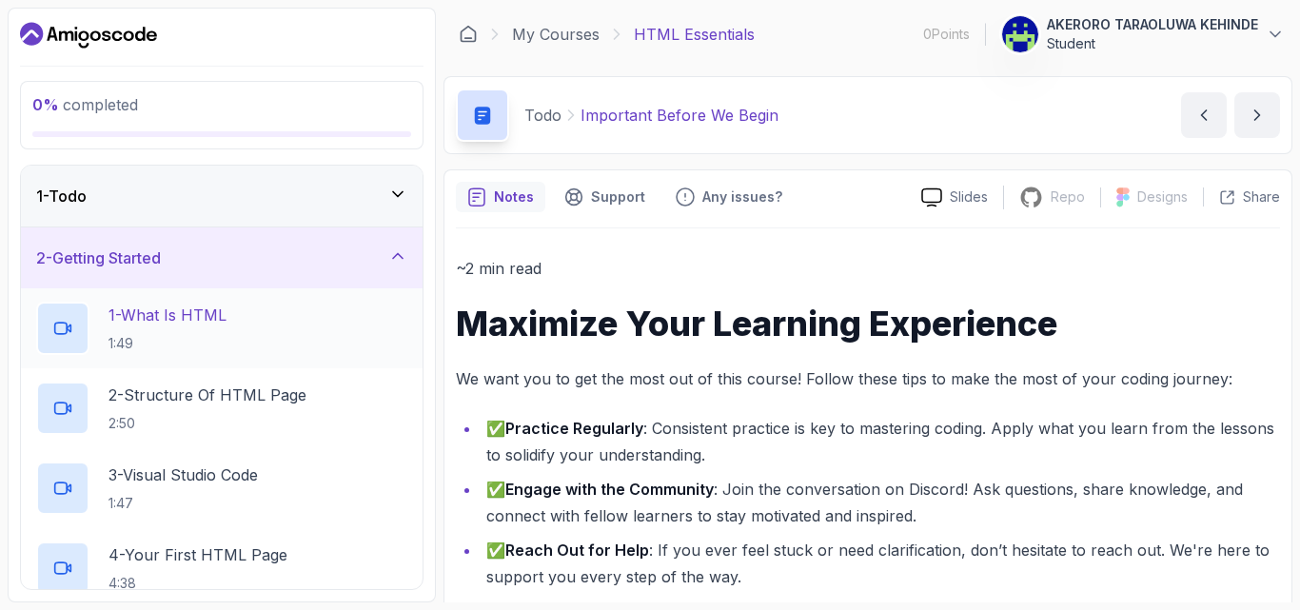
click at [121, 351] on p "1:49" at bounding box center [167, 343] width 118 height 19
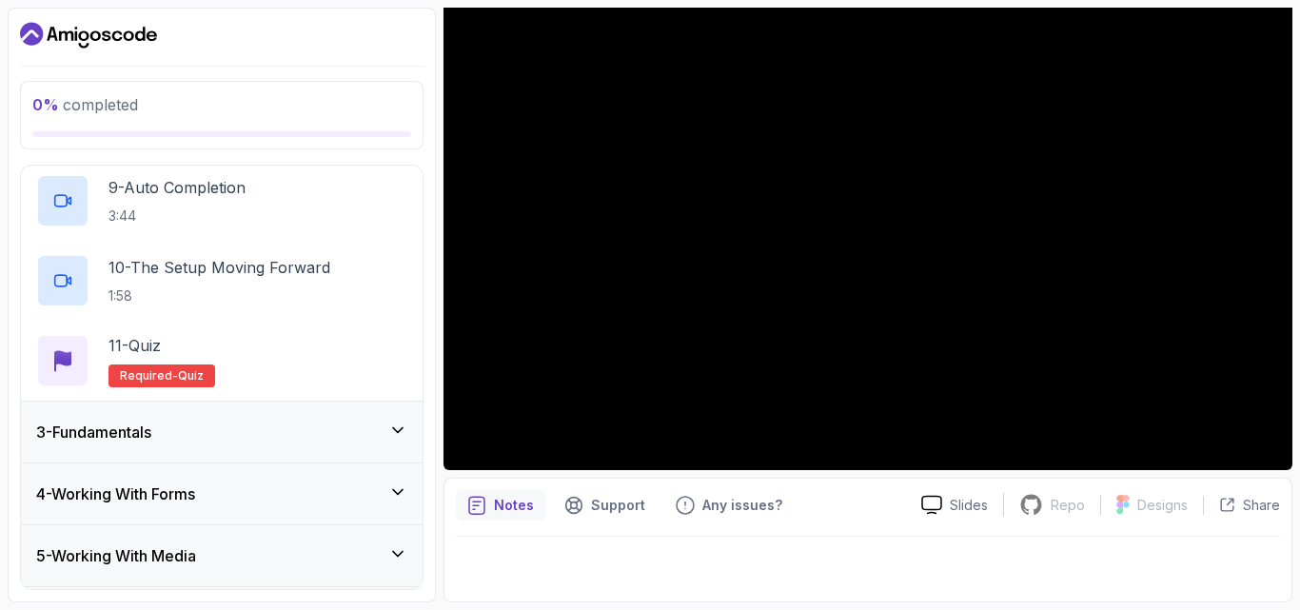
scroll to position [761, 0]
